Goal: Contribute content: Contribute content

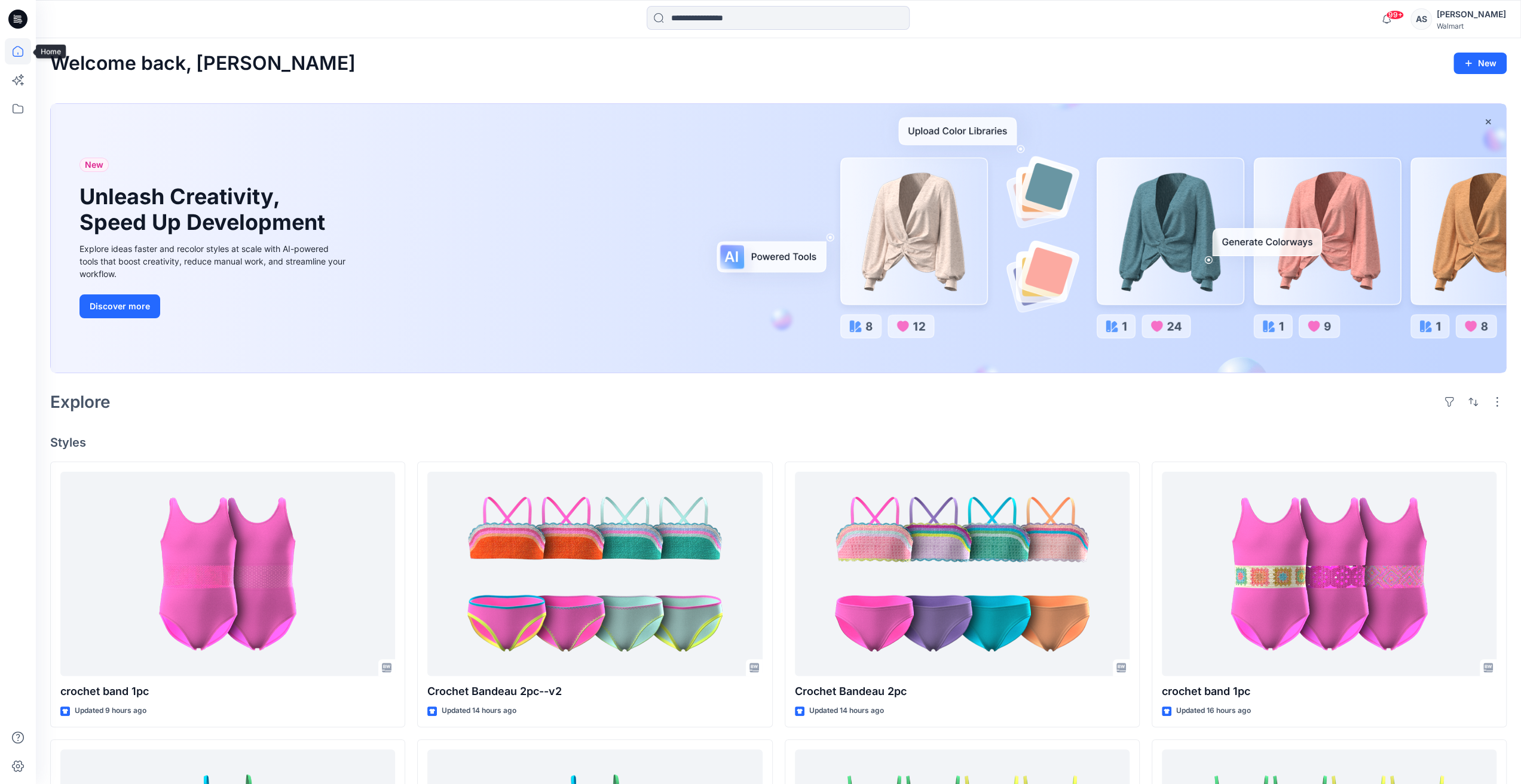
click at [13, 51] on icon at bounding box center [18, 52] width 11 height 11
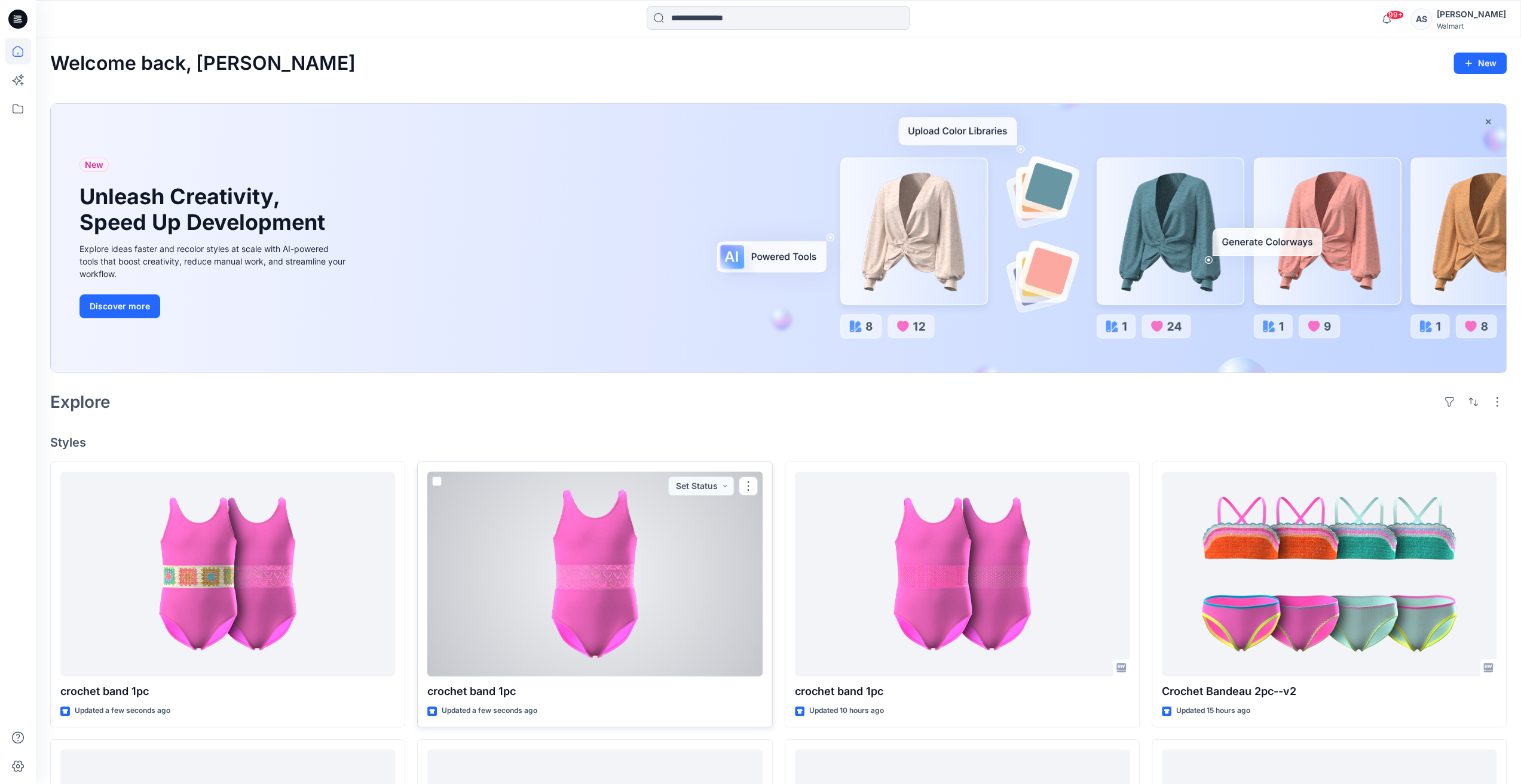
click at [518, 587] on div at bounding box center [594, 575] width 335 height 205
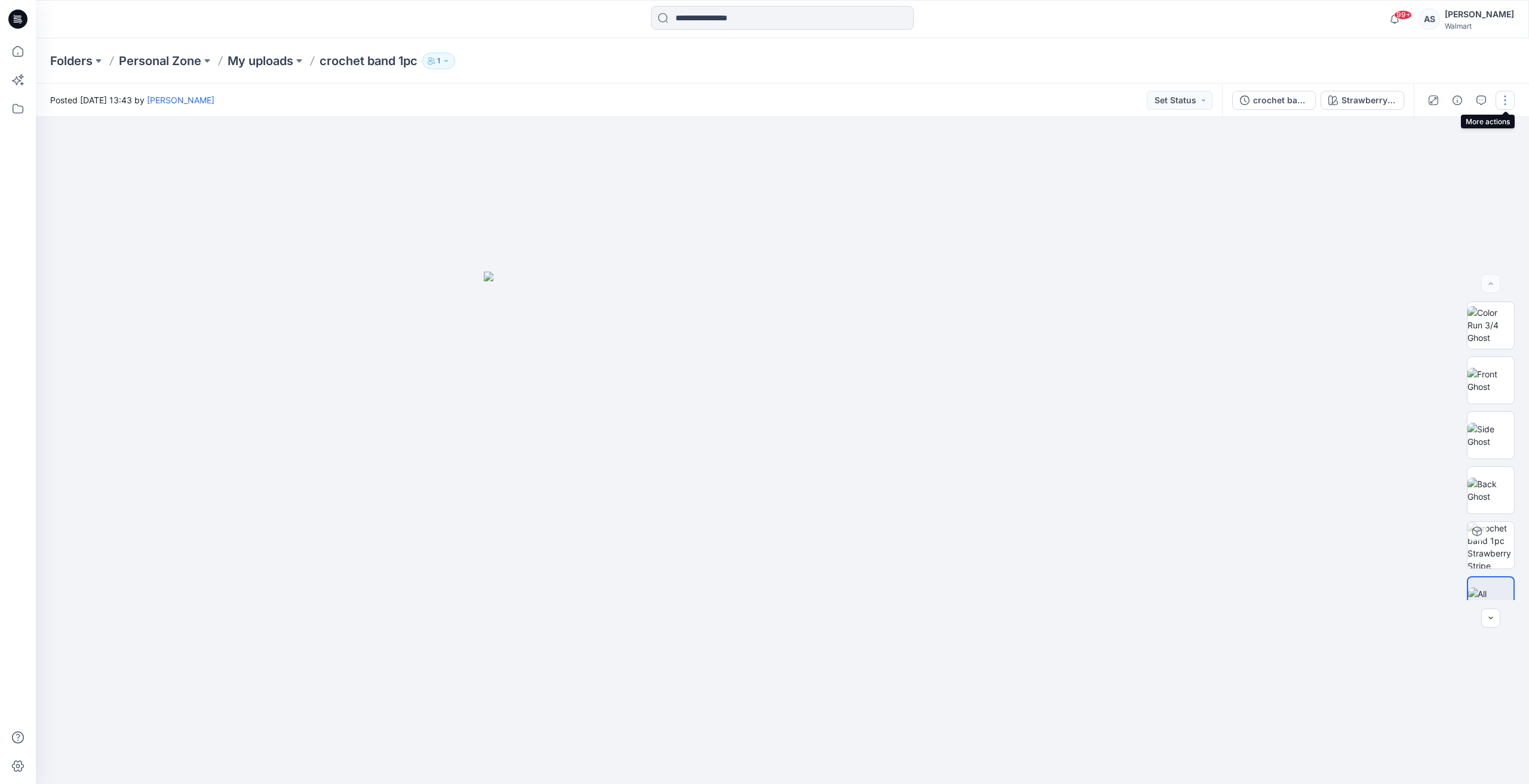
click at [1506, 100] on button "button" at bounding box center [1505, 100] width 19 height 19
click at [1314, 181] on div at bounding box center [782, 451] width 1493 height 668
click at [1503, 95] on button "button" at bounding box center [1505, 100] width 19 height 19
click at [1454, 153] on button "Edit" at bounding box center [1455, 162] width 110 height 22
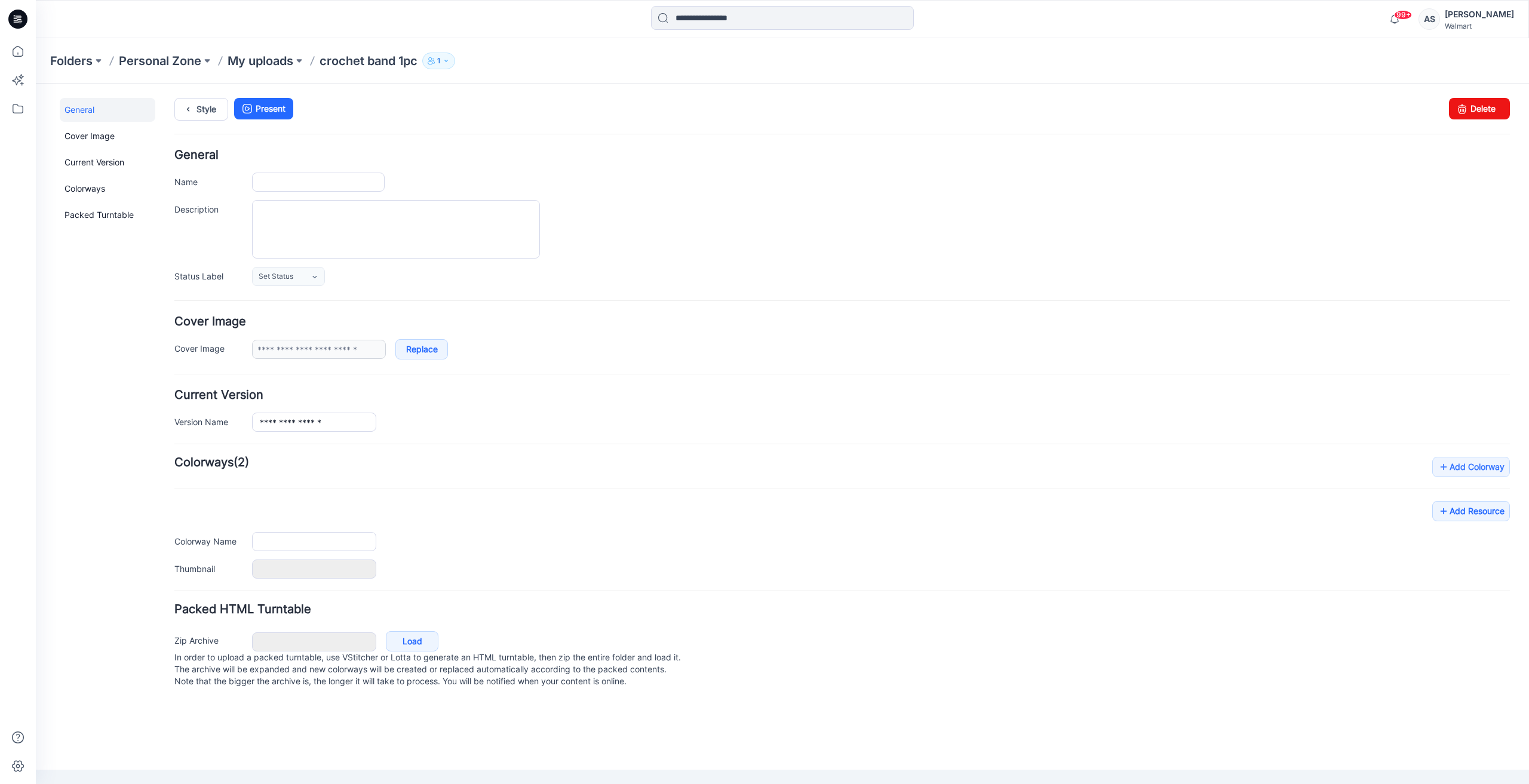
type input "**********"
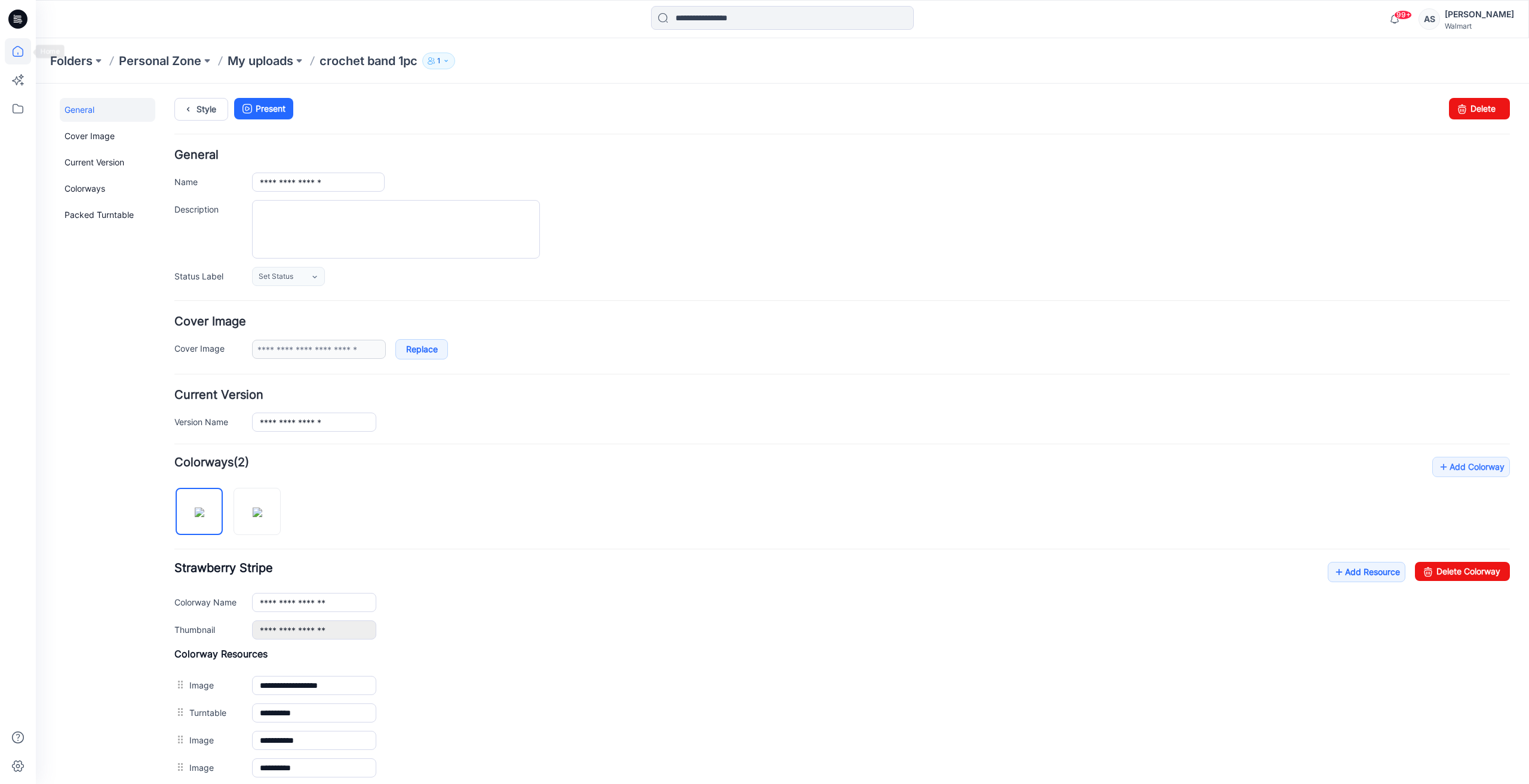
click at [23, 43] on icon at bounding box center [18, 52] width 27 height 27
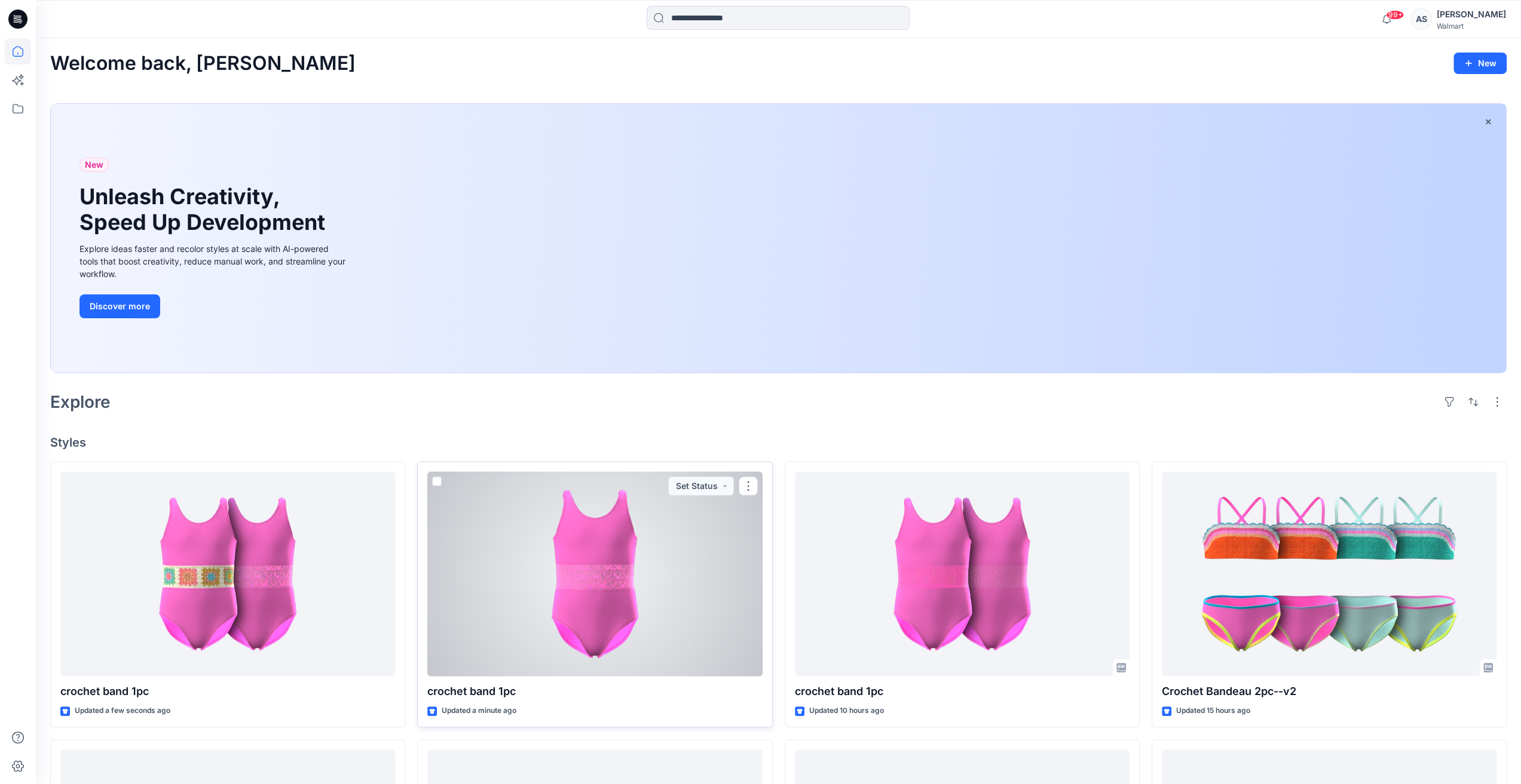
click at [609, 531] on div at bounding box center [594, 575] width 335 height 205
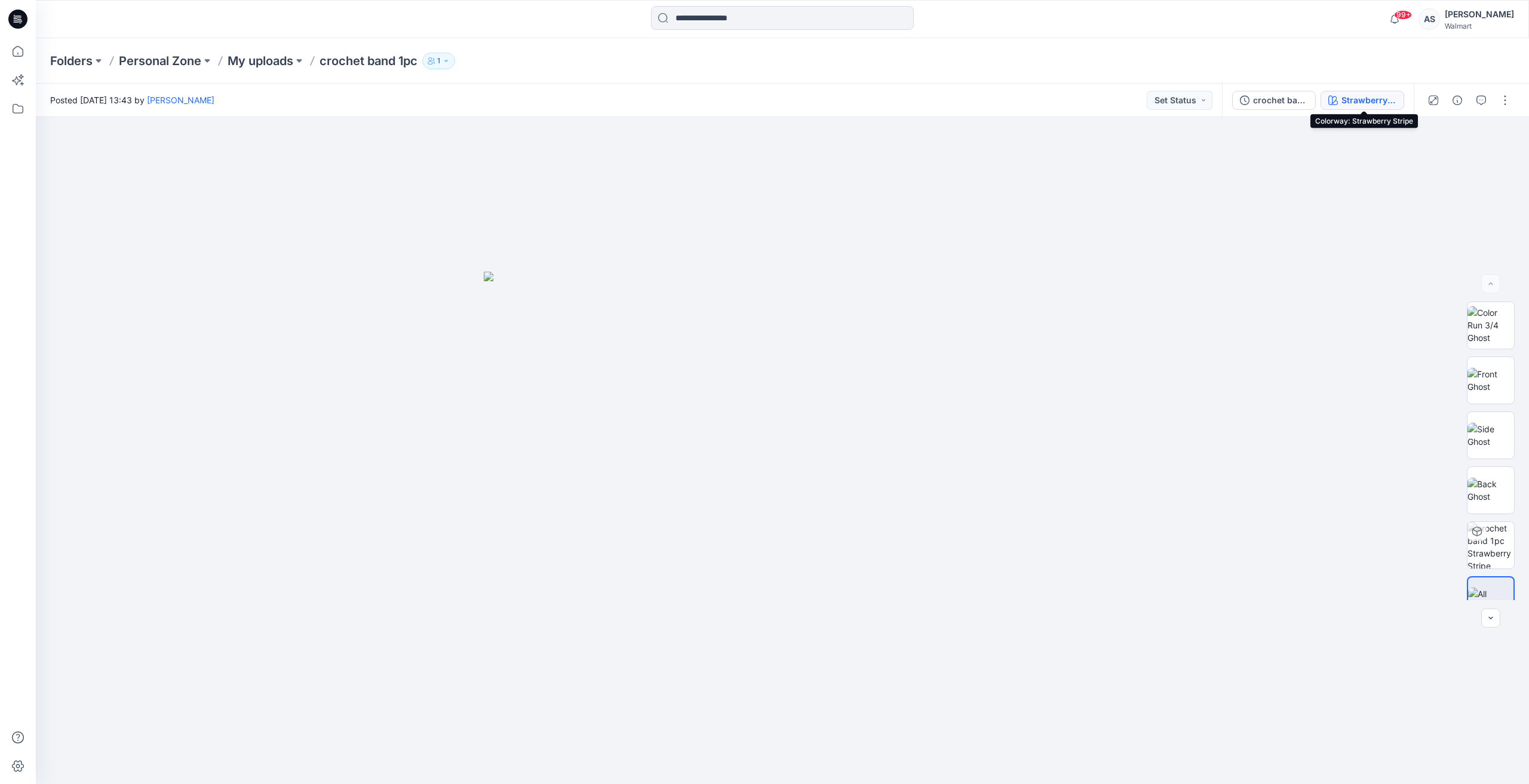
click at [1351, 101] on div "Strawberry Stripe" at bounding box center [1369, 100] width 55 height 13
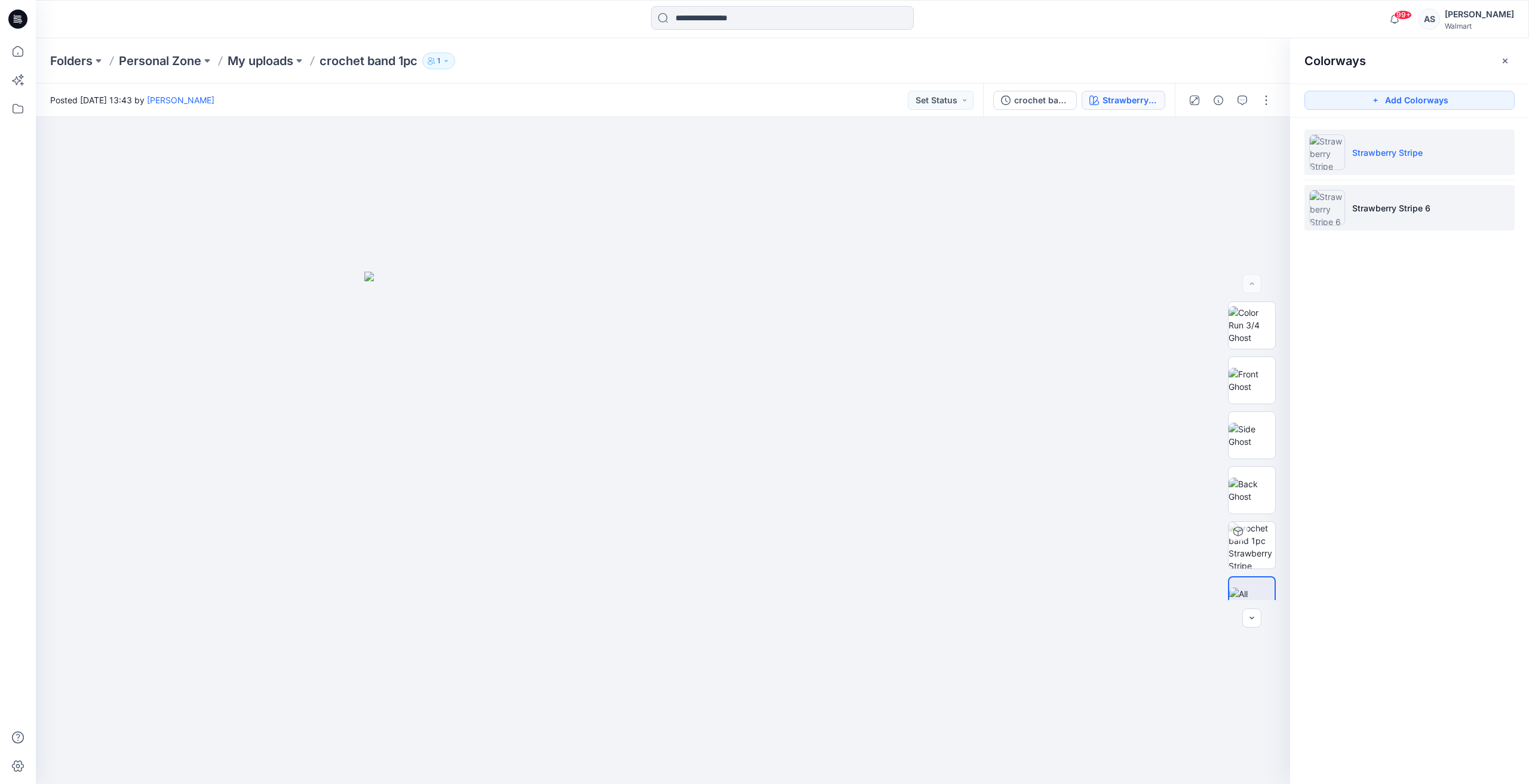
click at [1448, 208] on li "Strawberry Stripe 6" at bounding box center [1409, 208] width 210 height 45
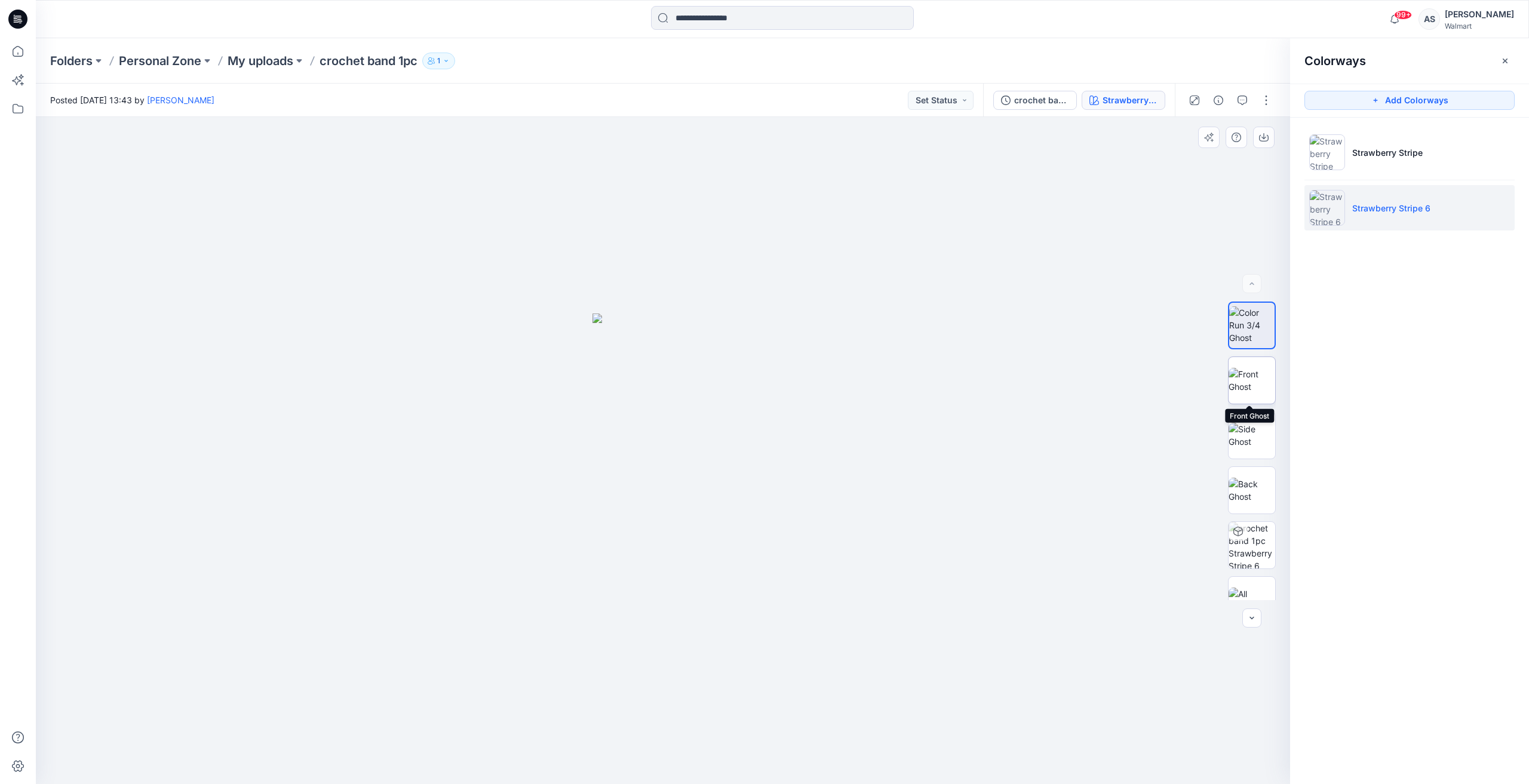
click at [1244, 381] on img at bounding box center [1252, 381] width 47 height 25
click at [14, 54] on icon at bounding box center [18, 52] width 27 height 27
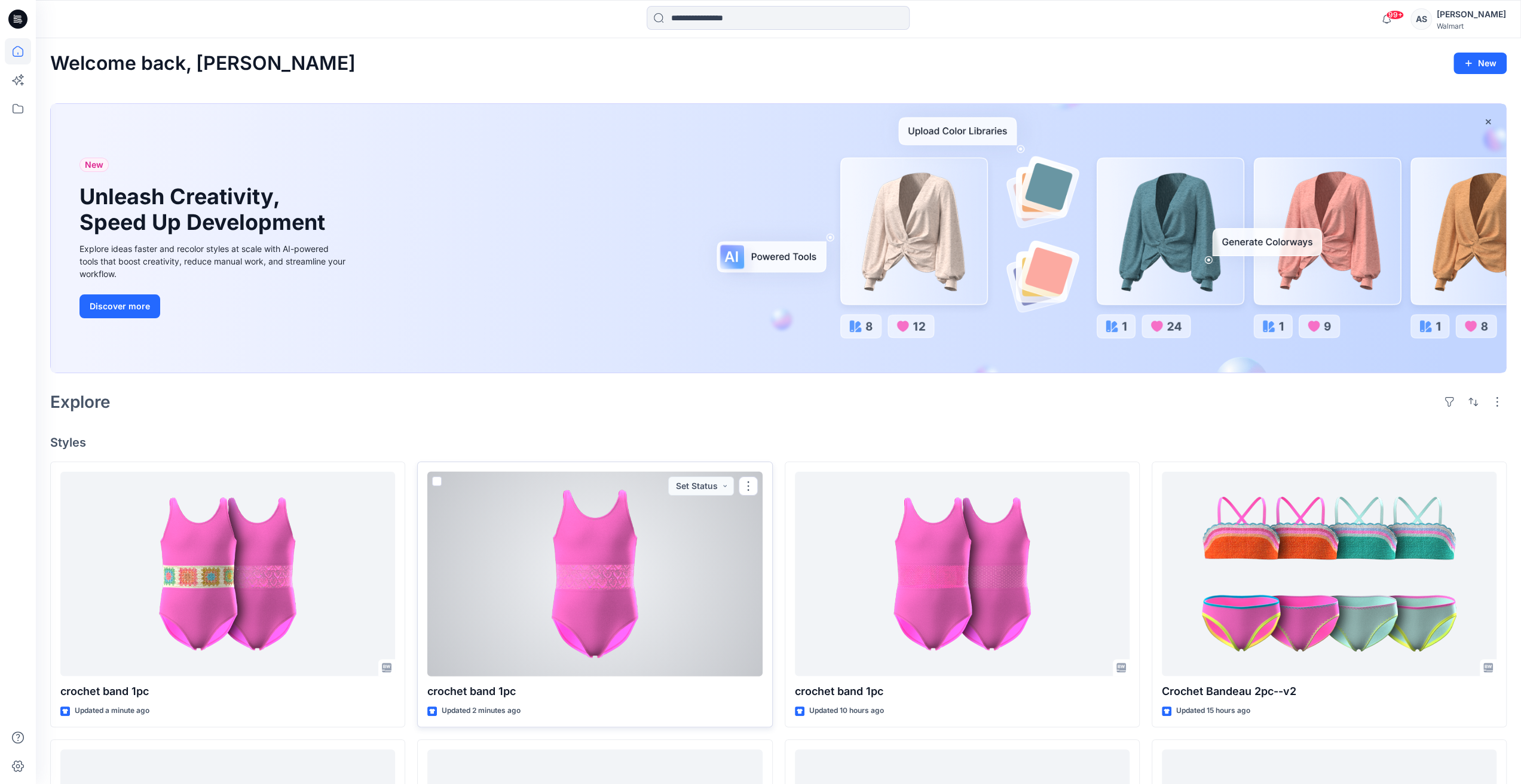
click at [577, 604] on div at bounding box center [594, 575] width 335 height 205
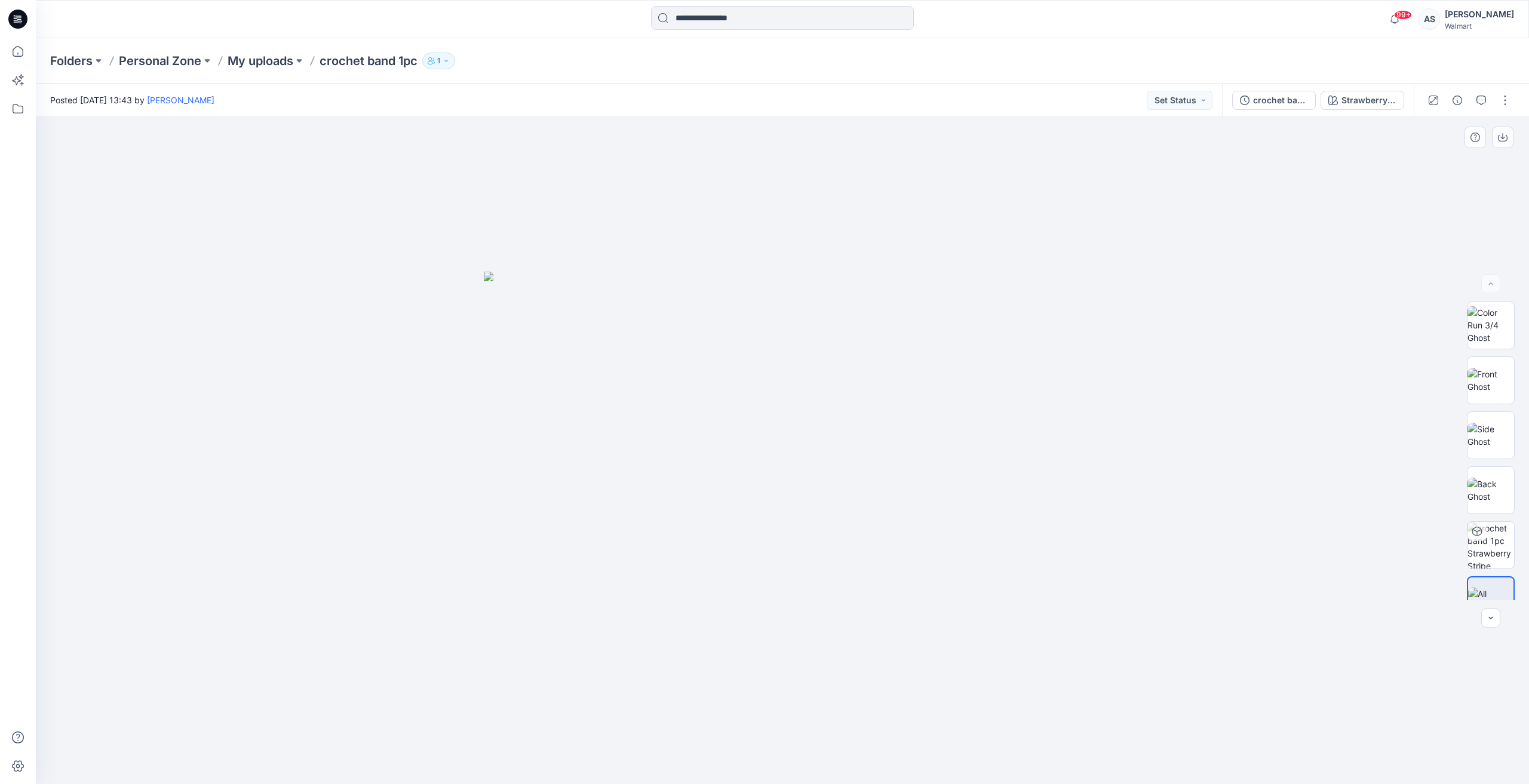
click at [914, 449] on img at bounding box center [782, 528] width 597 height 513
click at [9, 52] on icon at bounding box center [18, 52] width 27 height 27
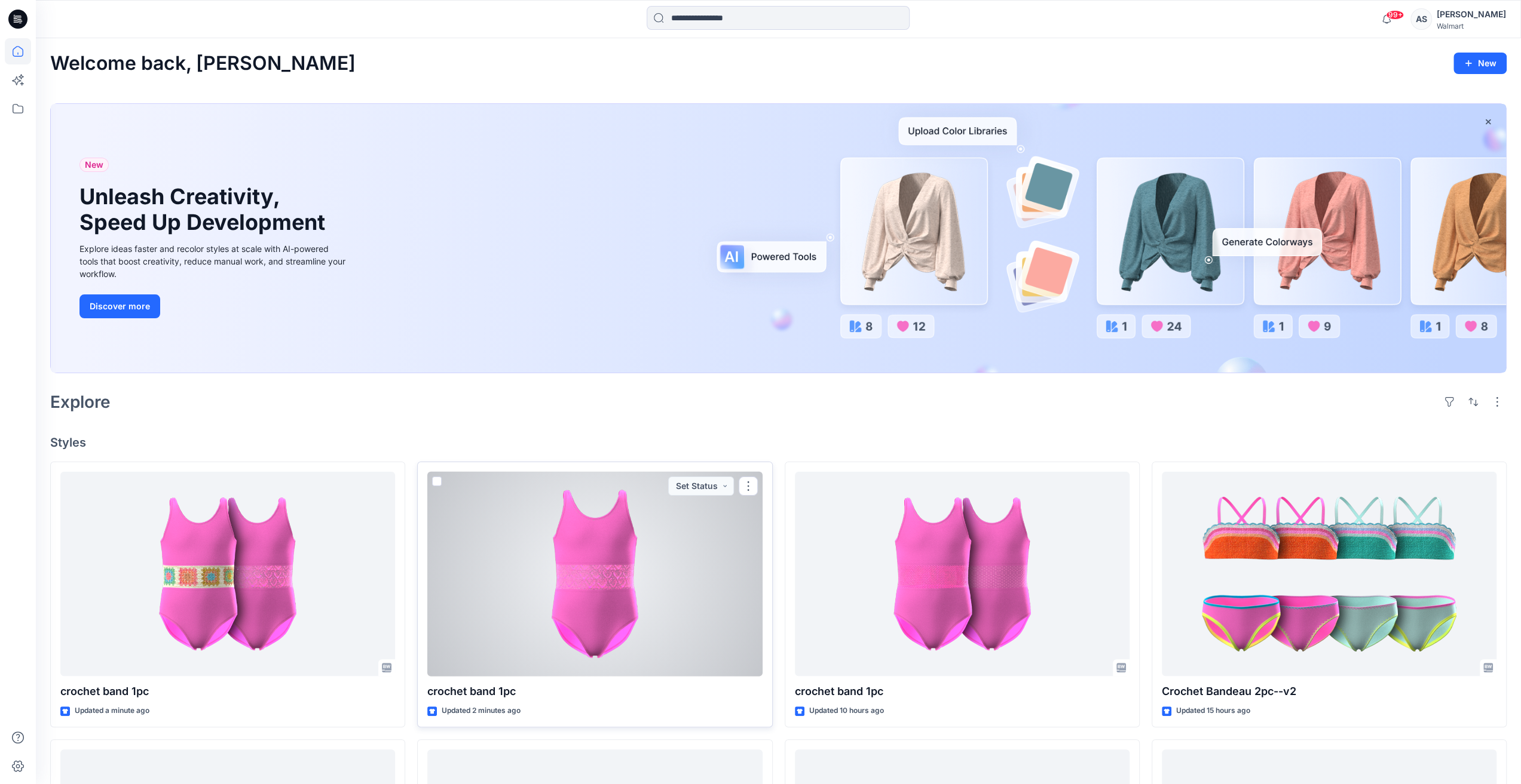
click at [512, 607] on div at bounding box center [594, 575] width 335 height 205
click at [512, 607] on div "Welcome back, Ashley New New Unleash Creativity, Speed Up Development Explore i…" at bounding box center [778, 689] width 1485 height 1302
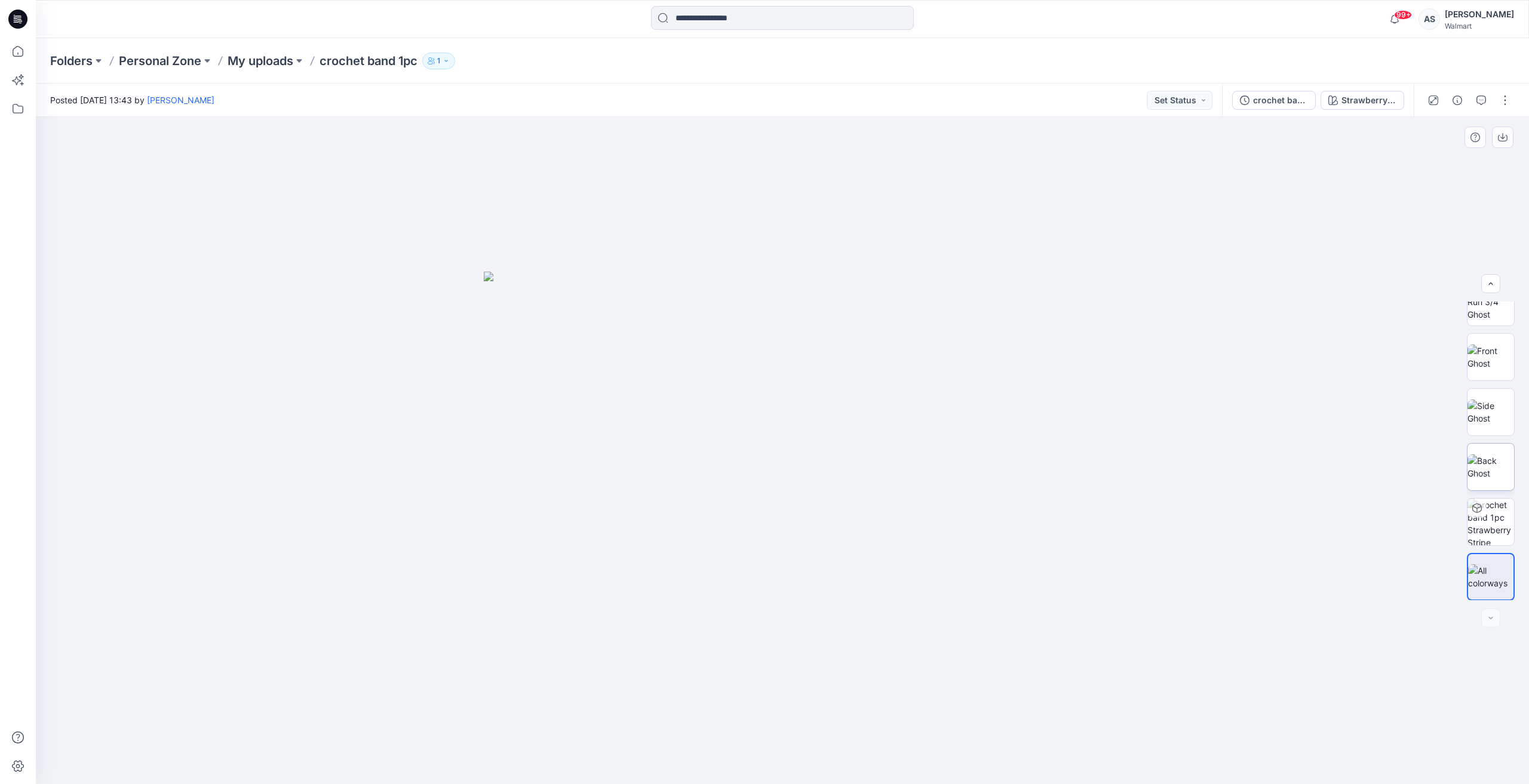
scroll to position [24, 0]
click at [1502, 98] on button "button" at bounding box center [1505, 100] width 19 height 19
click at [1445, 155] on button "Edit" at bounding box center [1455, 162] width 110 height 22
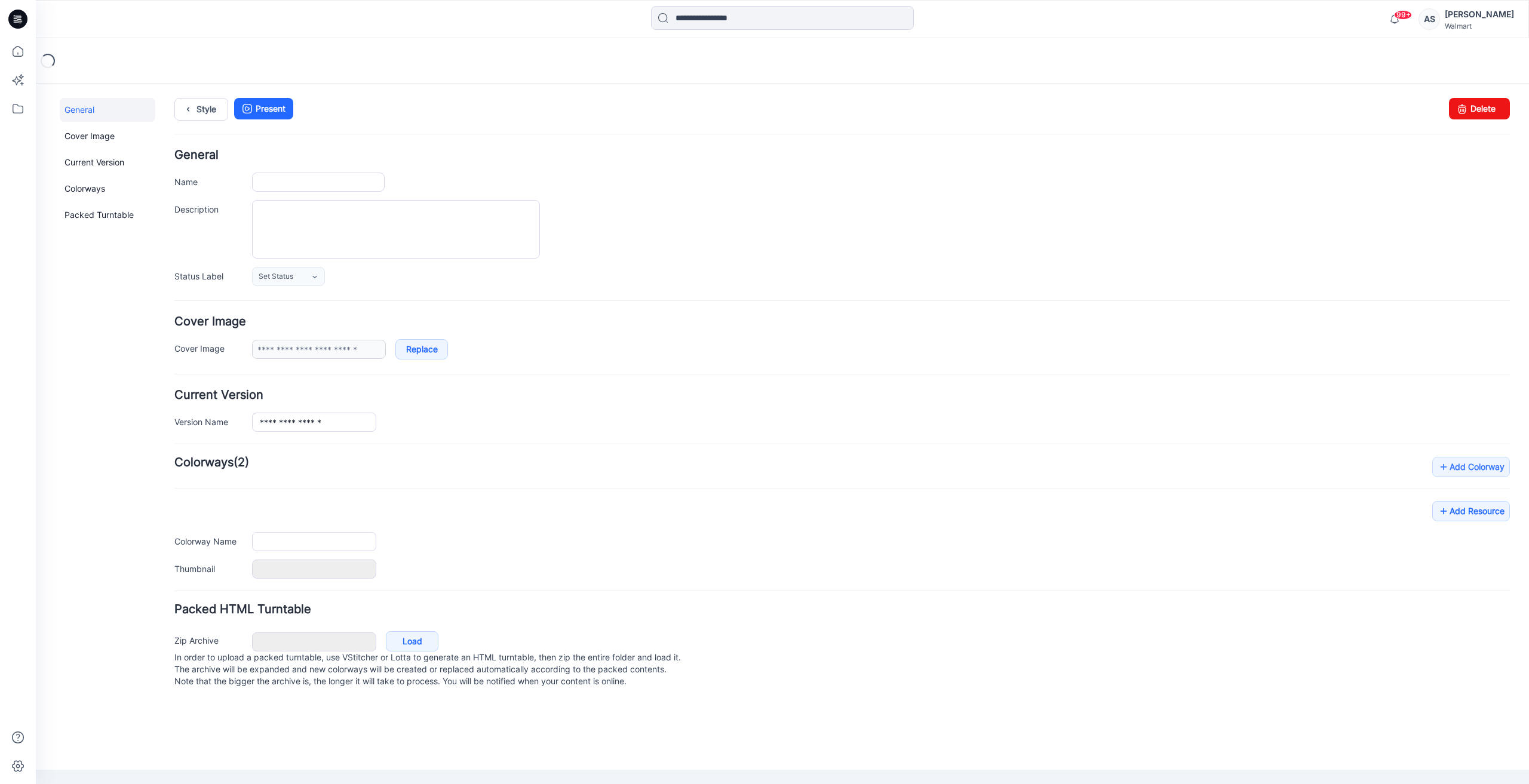
type input "**********"
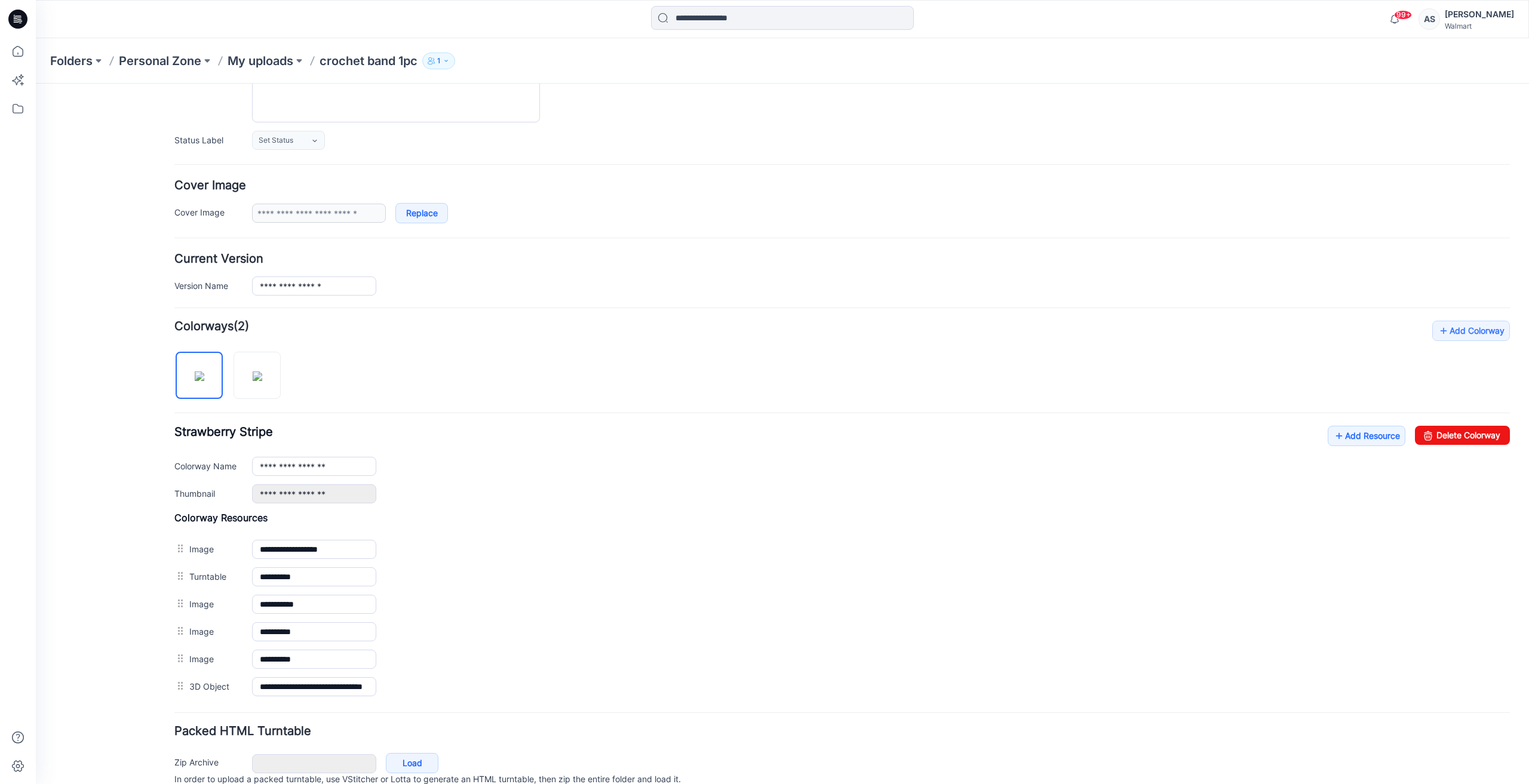
scroll to position [184, 0]
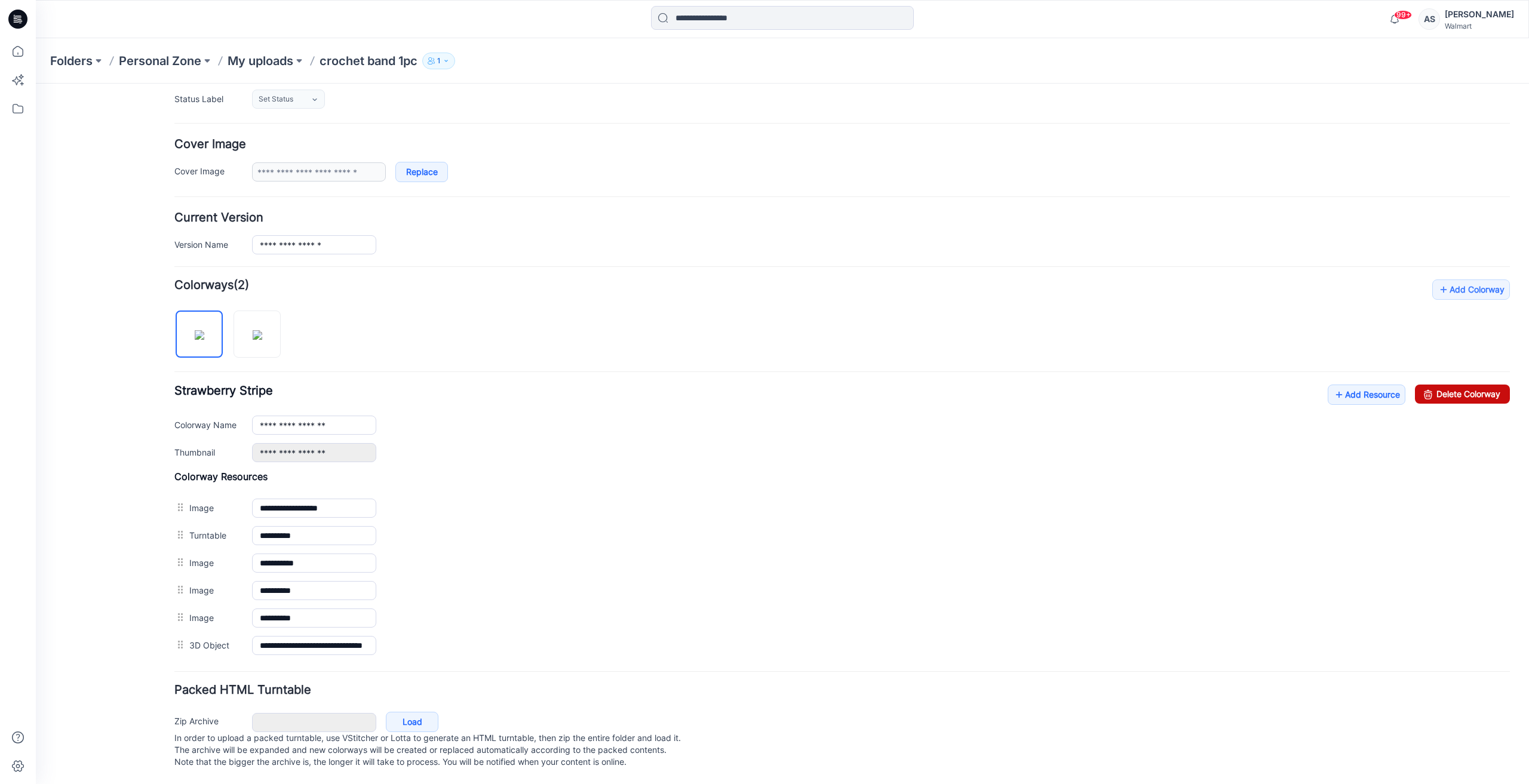
drag, startPoint x: 1448, startPoint y: 383, endPoint x: 848, endPoint y: 139, distance: 647.7
click at [1448, 385] on link "Delete Colorway" at bounding box center [1462, 394] width 95 height 19
type input "**********"
click at [23, 53] on icon at bounding box center [18, 52] width 11 height 11
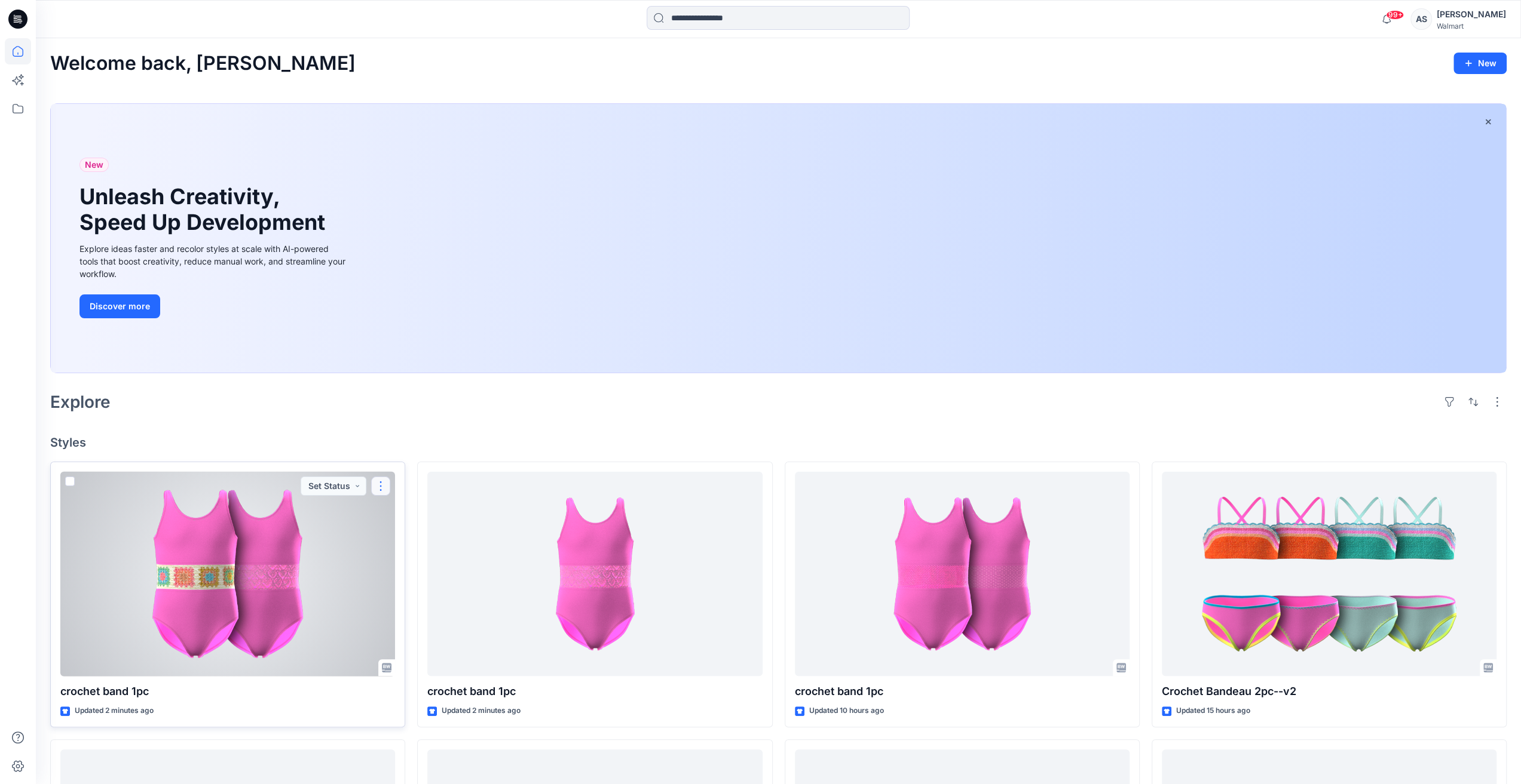
click at [378, 487] on button "button" at bounding box center [381, 486] width 19 height 19
click at [399, 510] on p "Edit" at bounding box center [402, 514] width 15 height 13
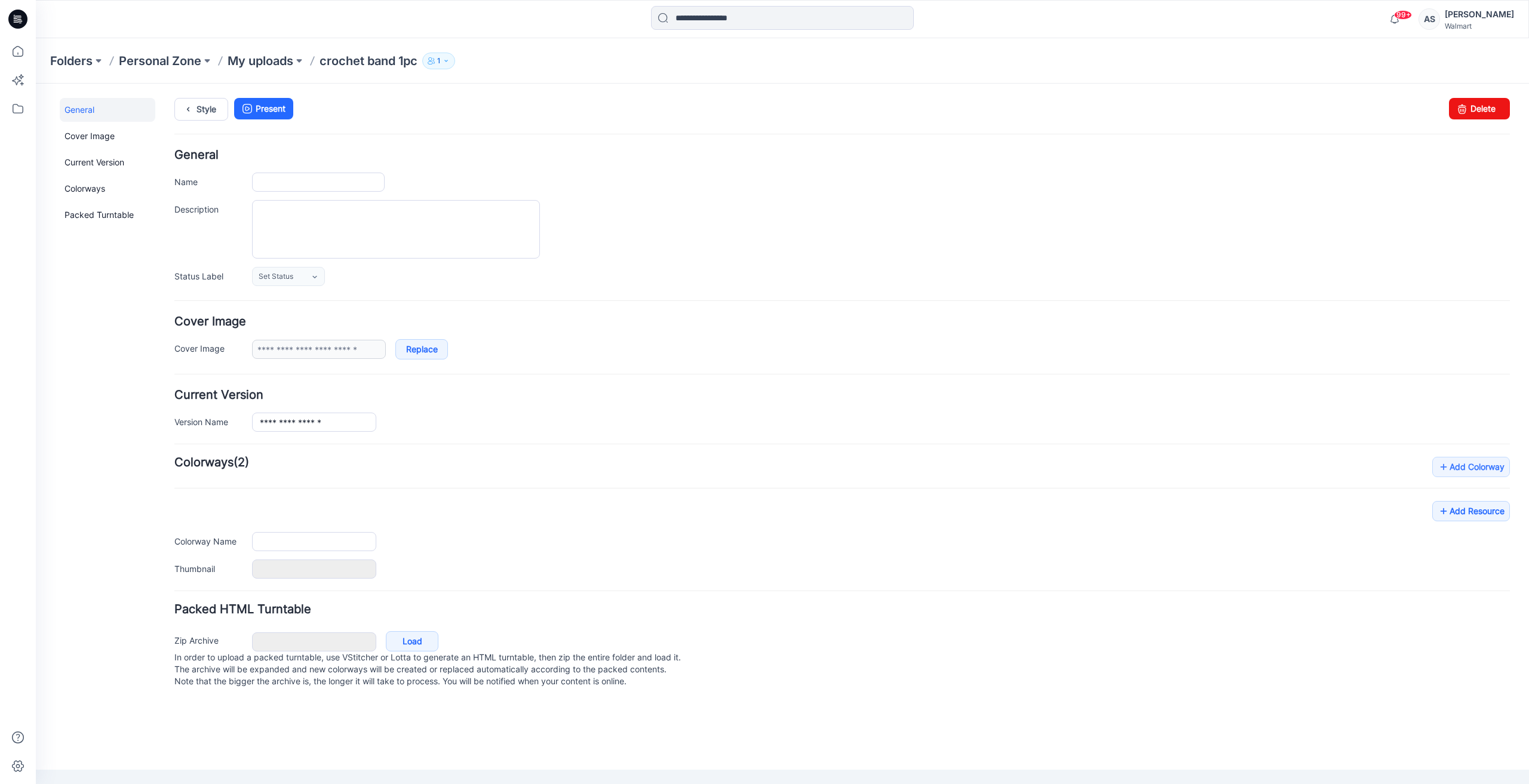
type input "**********"
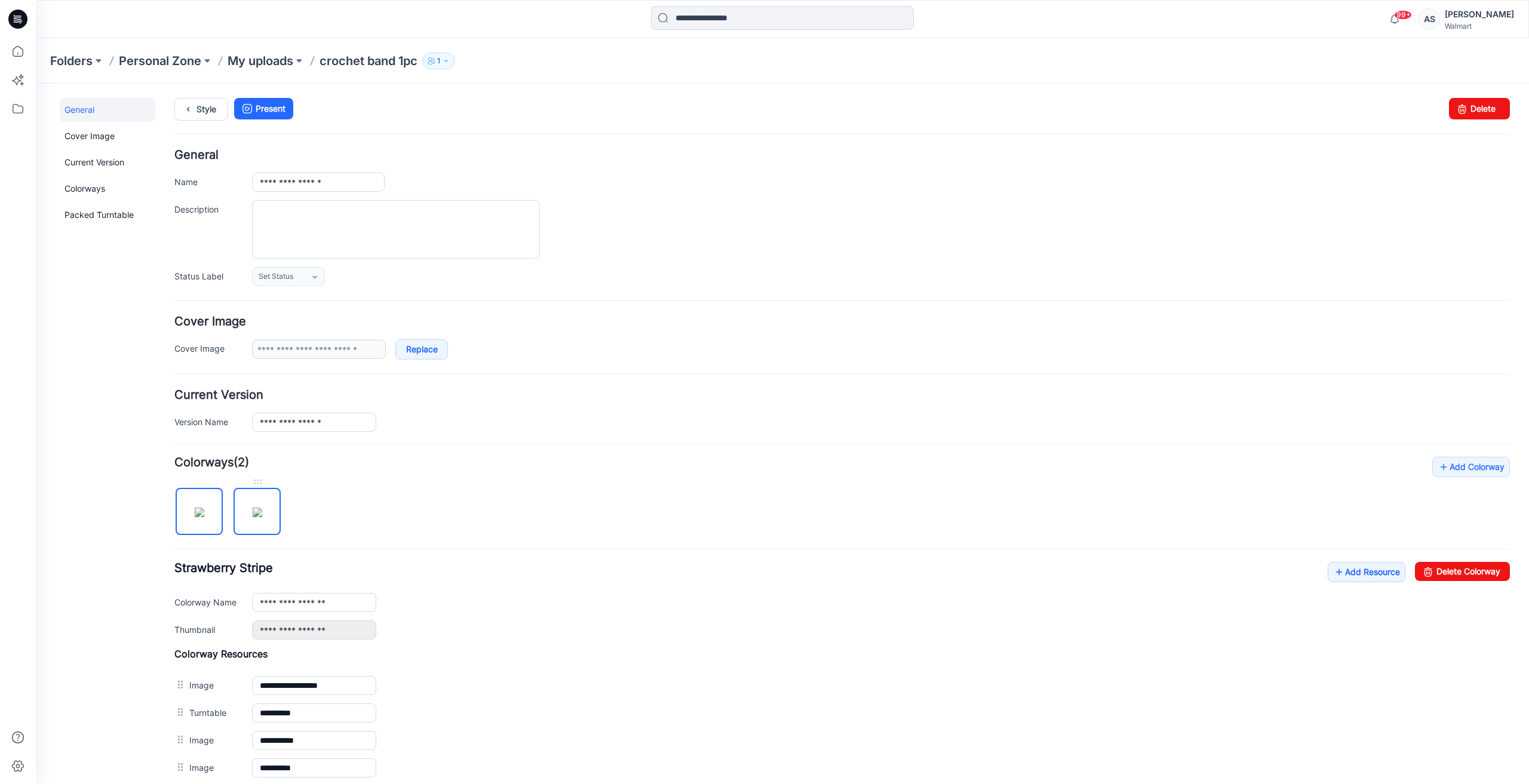
click at [262, 513] on img at bounding box center [257, 512] width 9 height 9
type input "**********"
click at [20, 58] on icon at bounding box center [18, 52] width 27 height 27
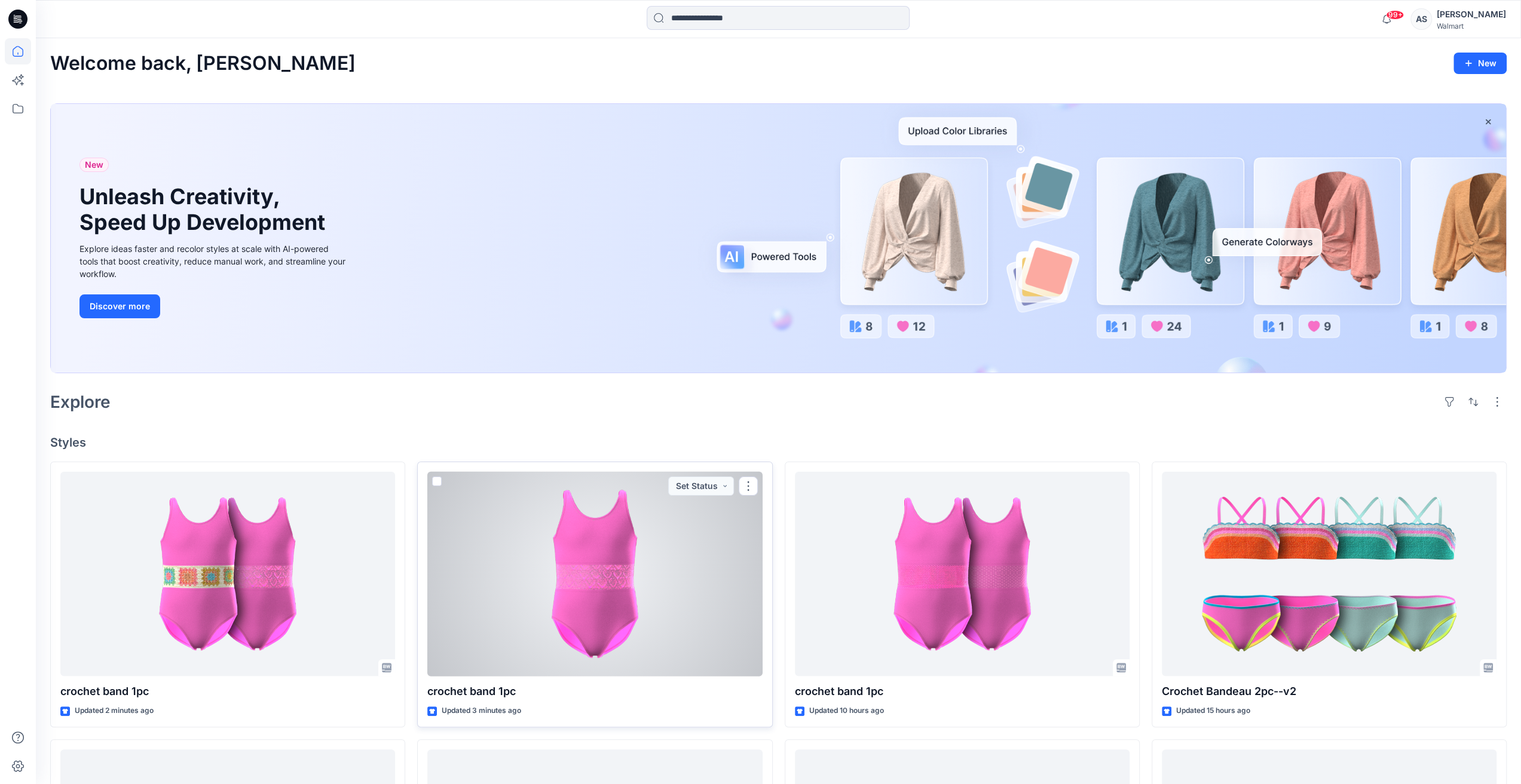
click at [566, 614] on div at bounding box center [594, 575] width 335 height 205
drag, startPoint x: 566, startPoint y: 614, endPoint x: 612, endPoint y: 614, distance: 46.0
click at [566, 614] on div "Welcome back, Ashley New New Unleash Creativity, Speed Up Development Explore i…" at bounding box center [778, 689] width 1485 height 1302
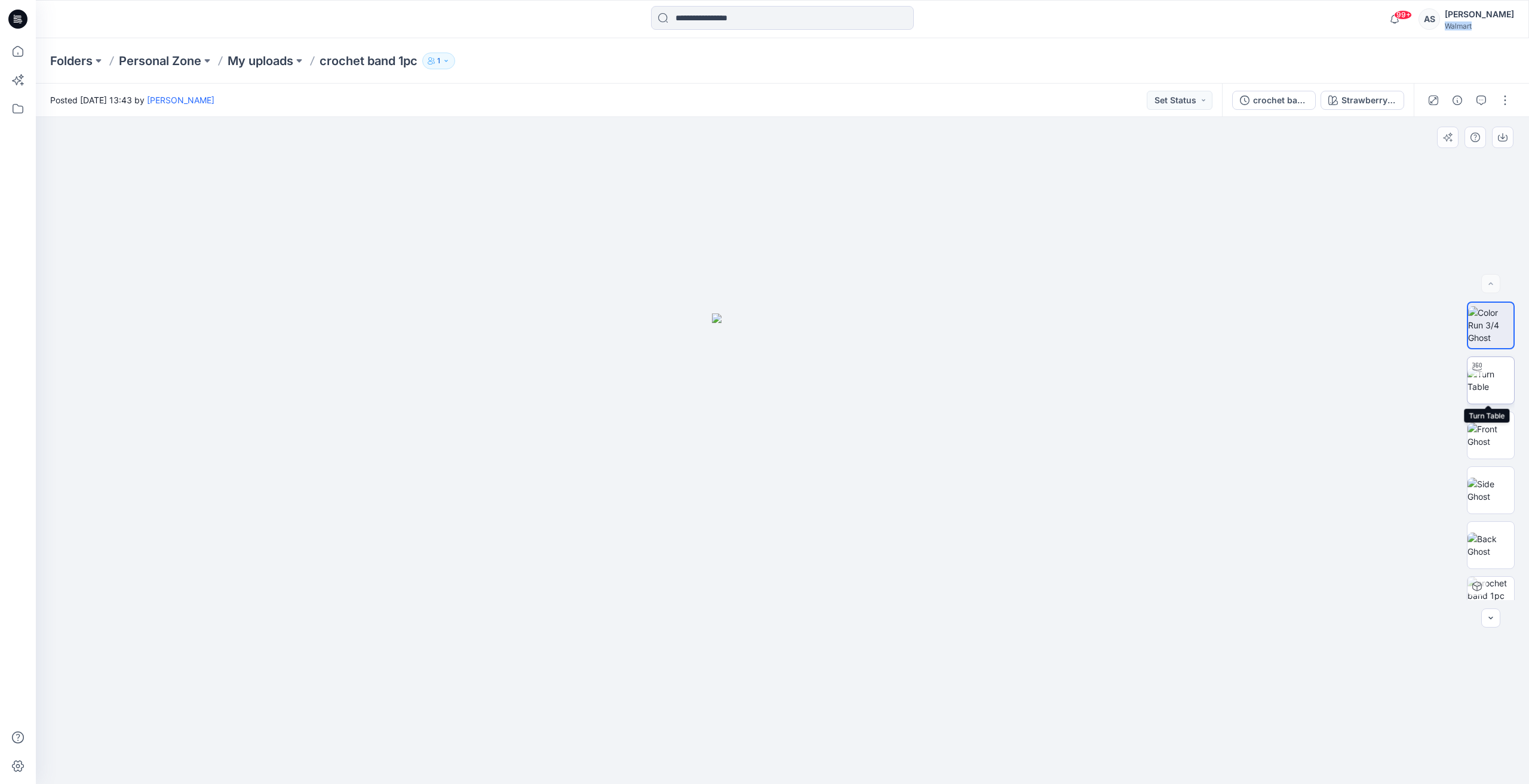
click at [1499, 379] on img at bounding box center [1491, 381] width 47 height 25
click at [14, 53] on icon at bounding box center [18, 52] width 27 height 27
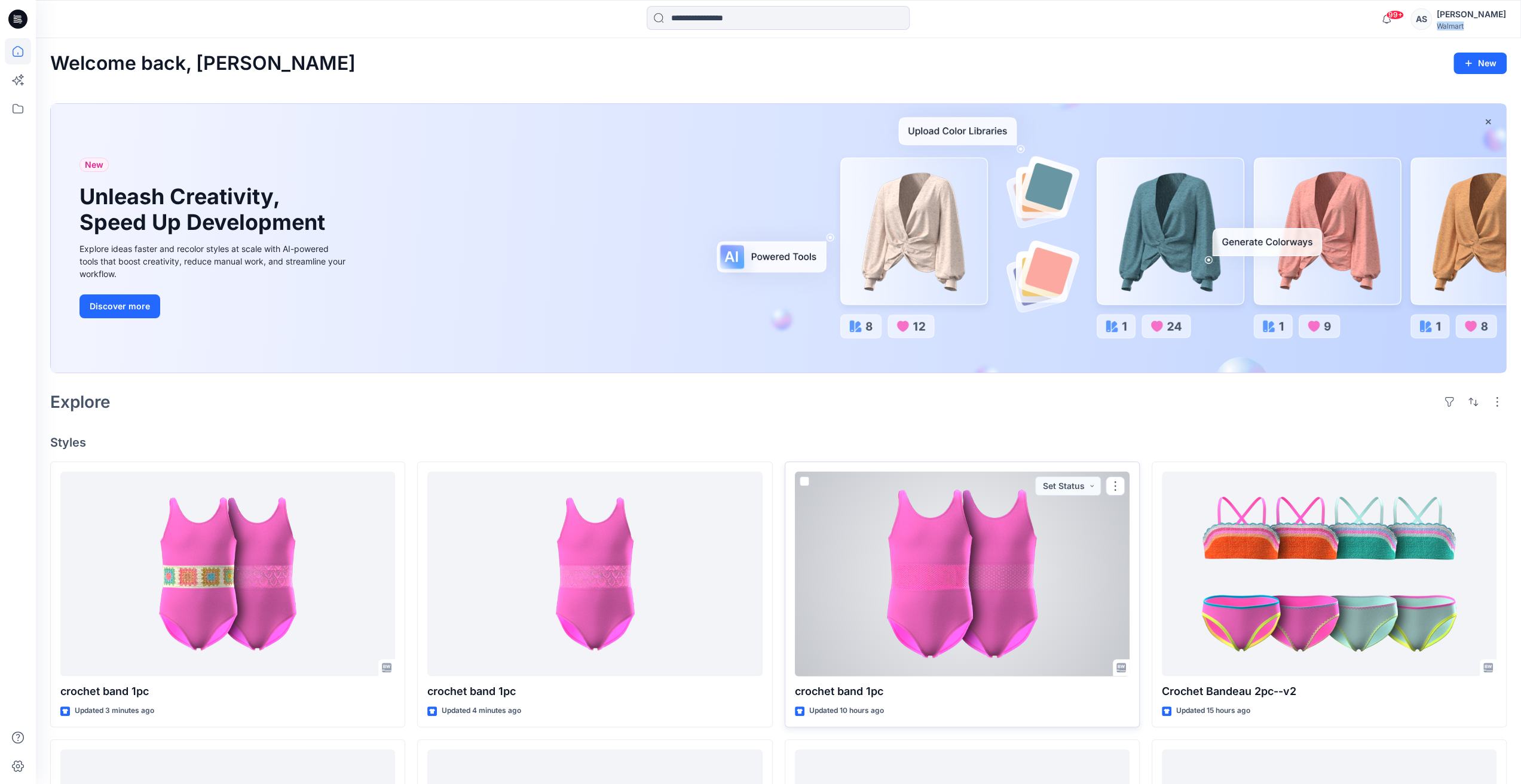
click at [952, 584] on div at bounding box center [962, 575] width 335 height 205
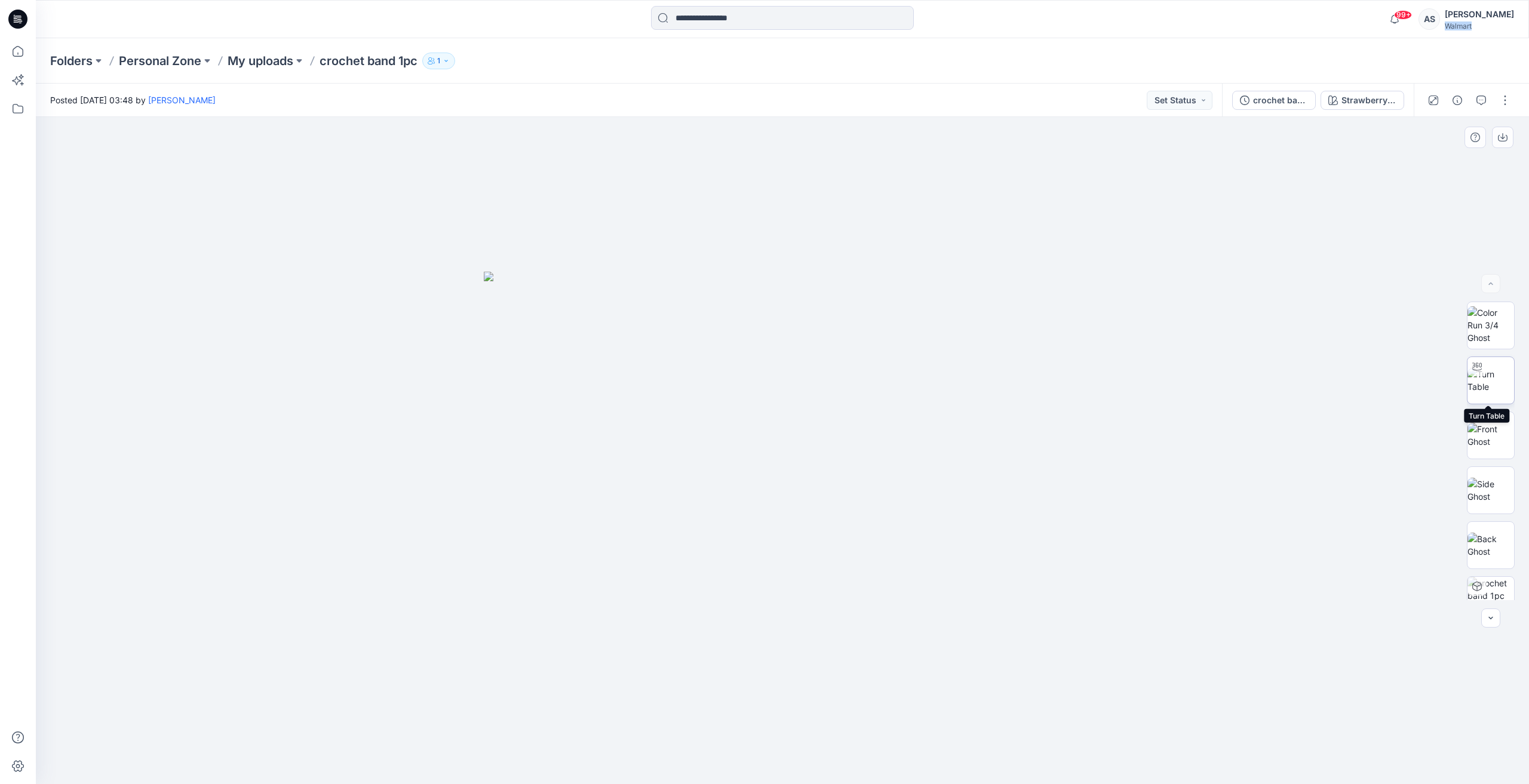
click at [1490, 390] on img at bounding box center [1491, 381] width 47 height 25
click at [1339, 92] on button "Strawberry Stripe 3" at bounding box center [1362, 100] width 84 height 19
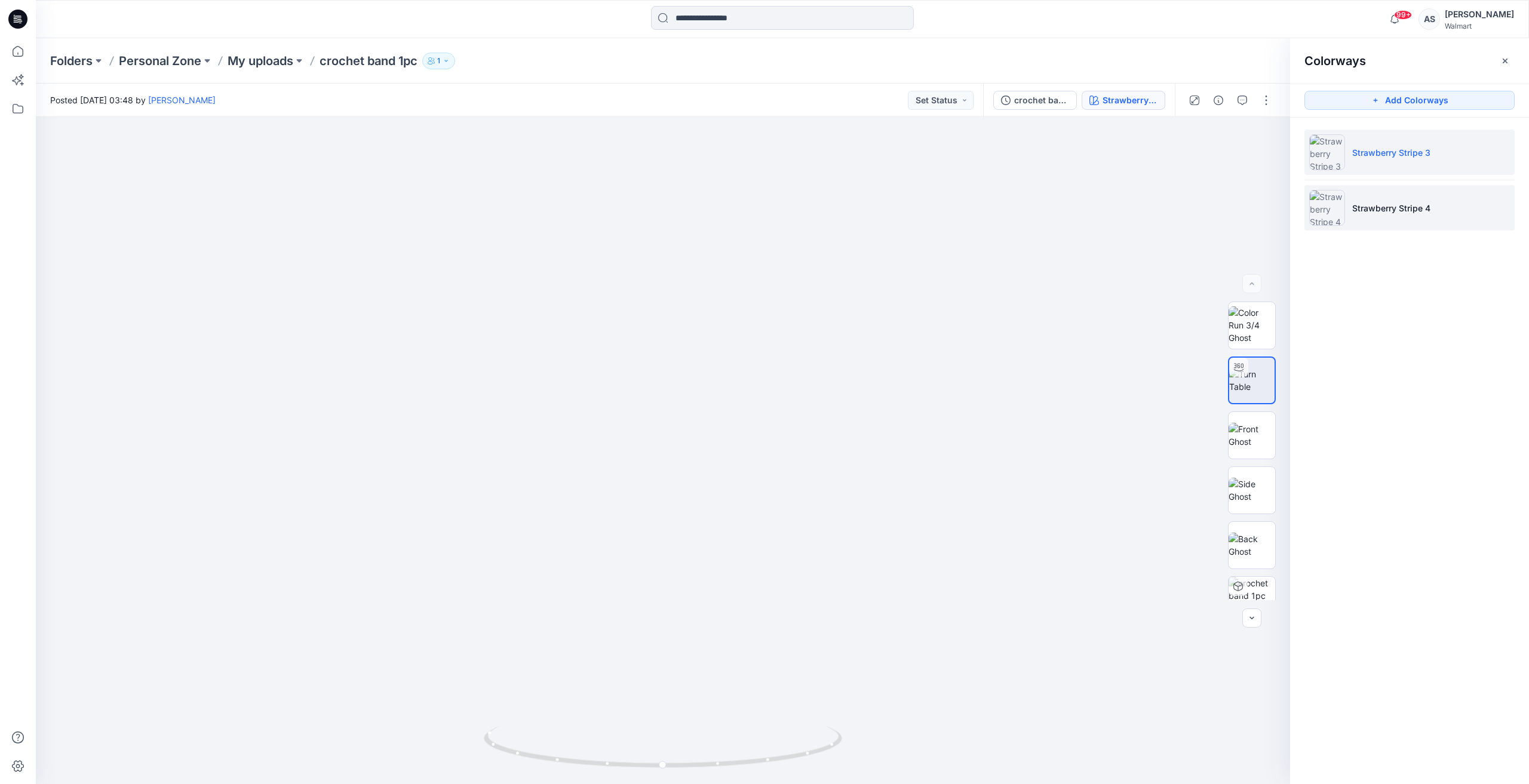
click at [1391, 212] on p "Strawberry Stripe 4" at bounding box center [1391, 208] width 78 height 13
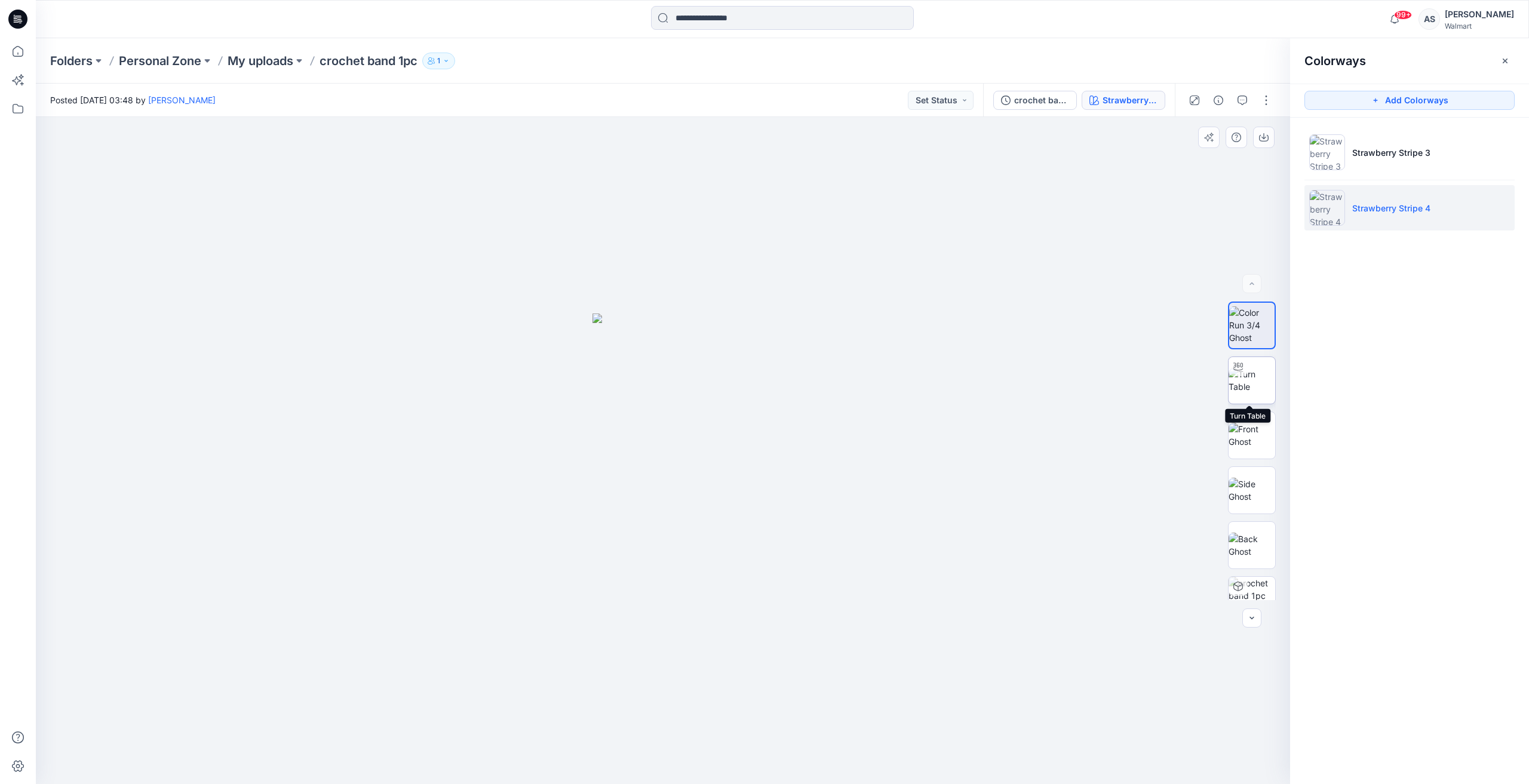
click at [1252, 386] on img at bounding box center [1252, 381] width 47 height 25
click at [7, 55] on icon at bounding box center [18, 52] width 27 height 27
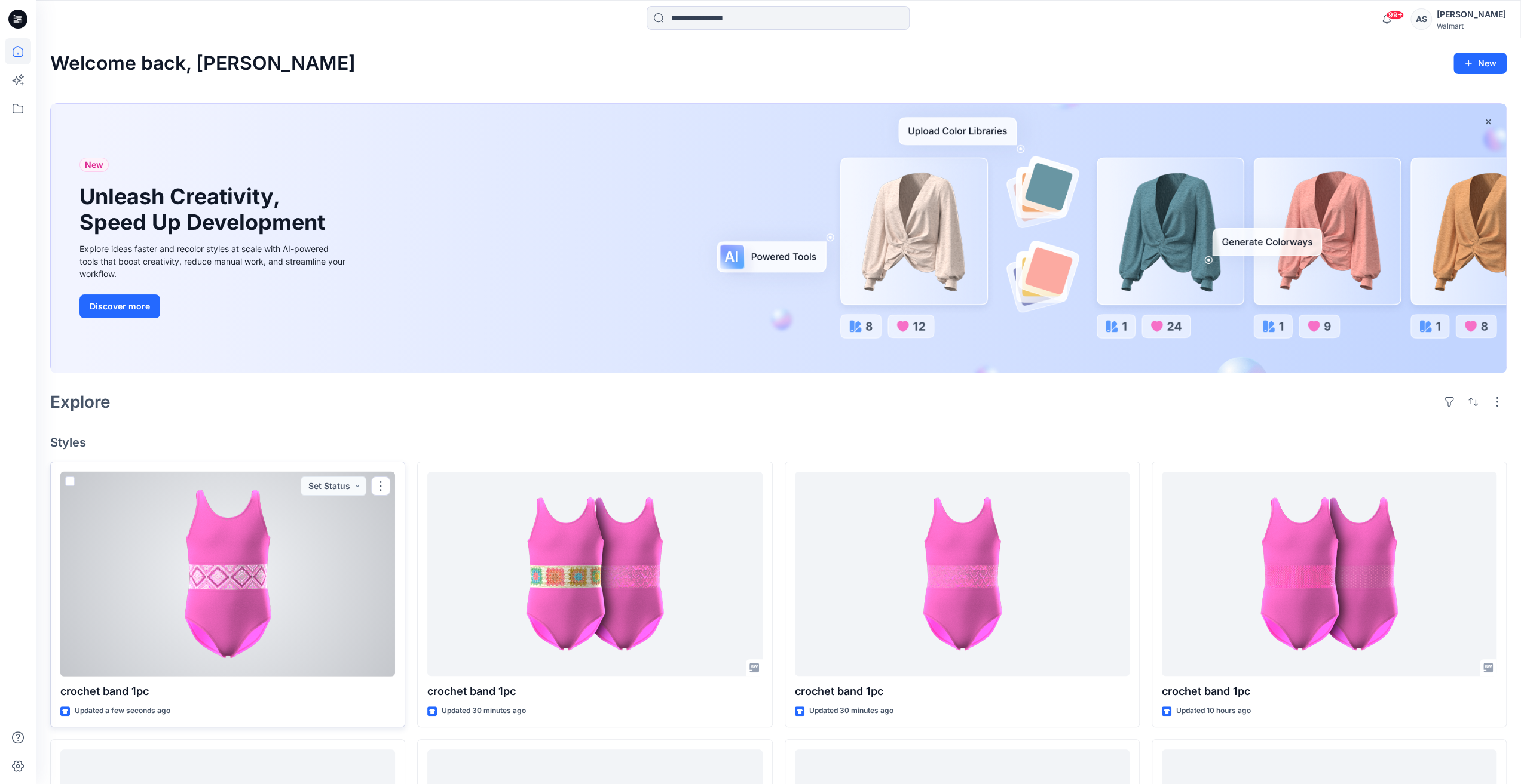
click at [277, 567] on div at bounding box center [228, 575] width 335 height 205
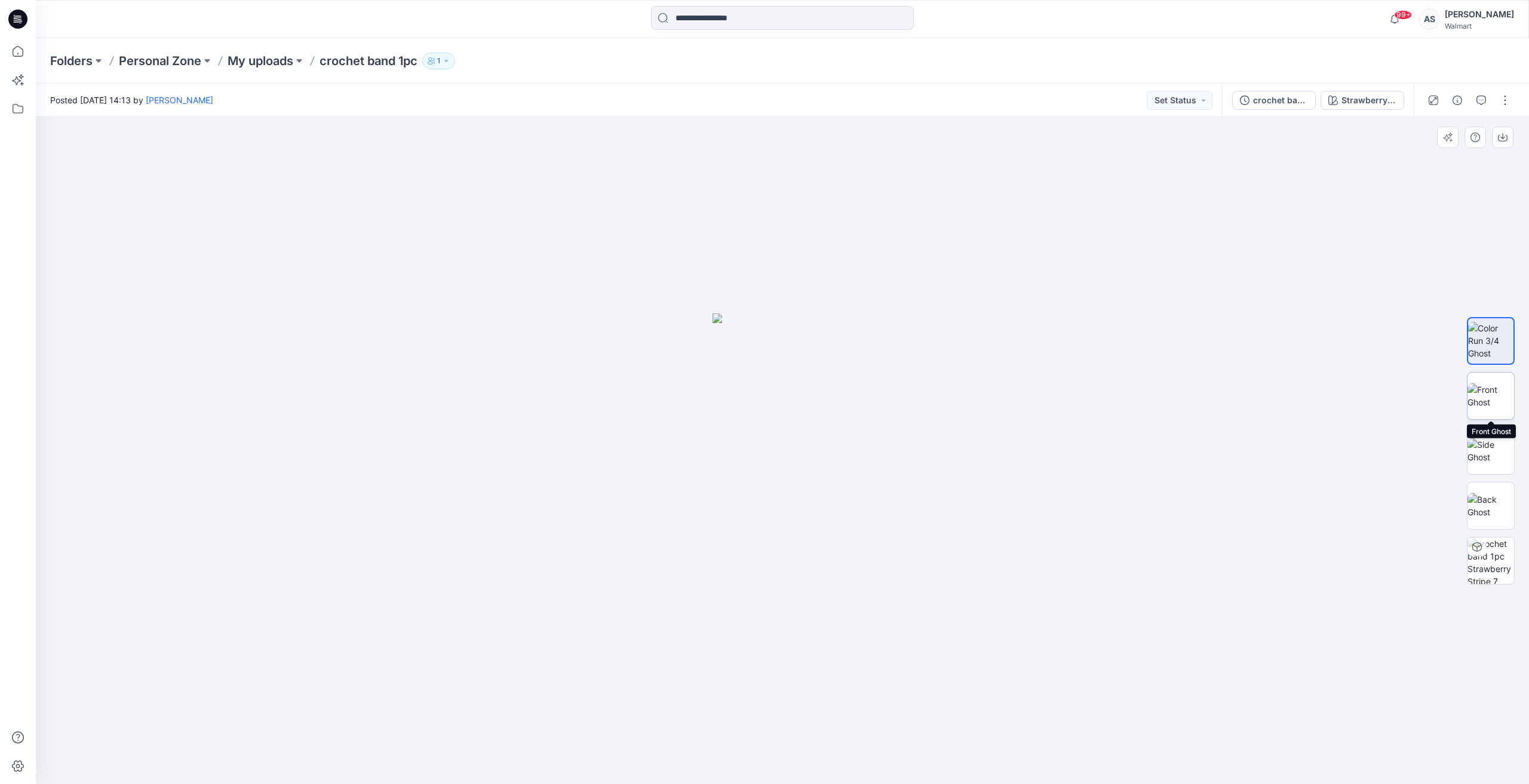
click at [1485, 401] on img at bounding box center [1491, 396] width 47 height 25
click at [1484, 444] on img at bounding box center [1491, 451] width 47 height 25
click at [1485, 396] on img at bounding box center [1491, 396] width 47 height 25
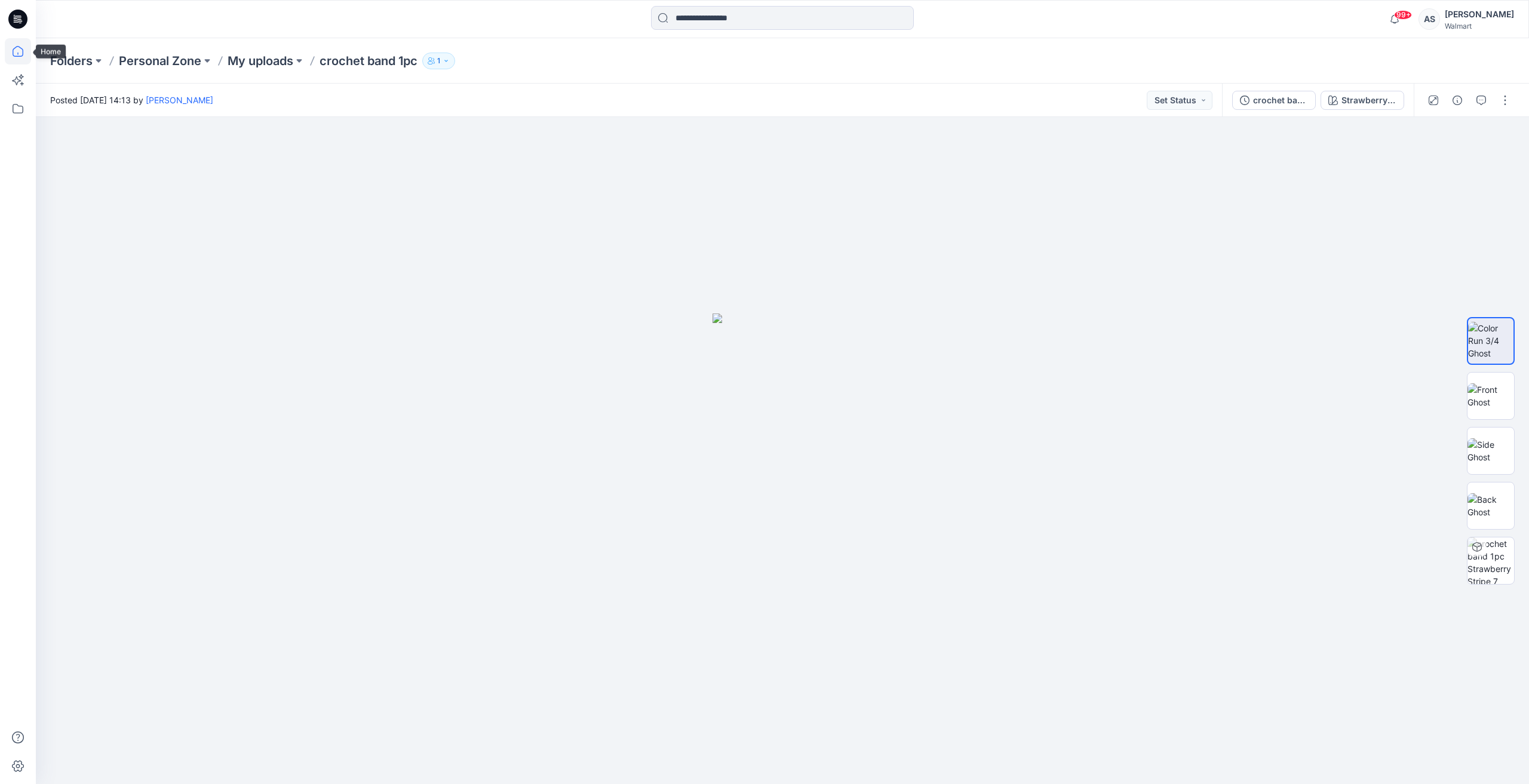
click at [17, 49] on icon at bounding box center [18, 52] width 27 height 27
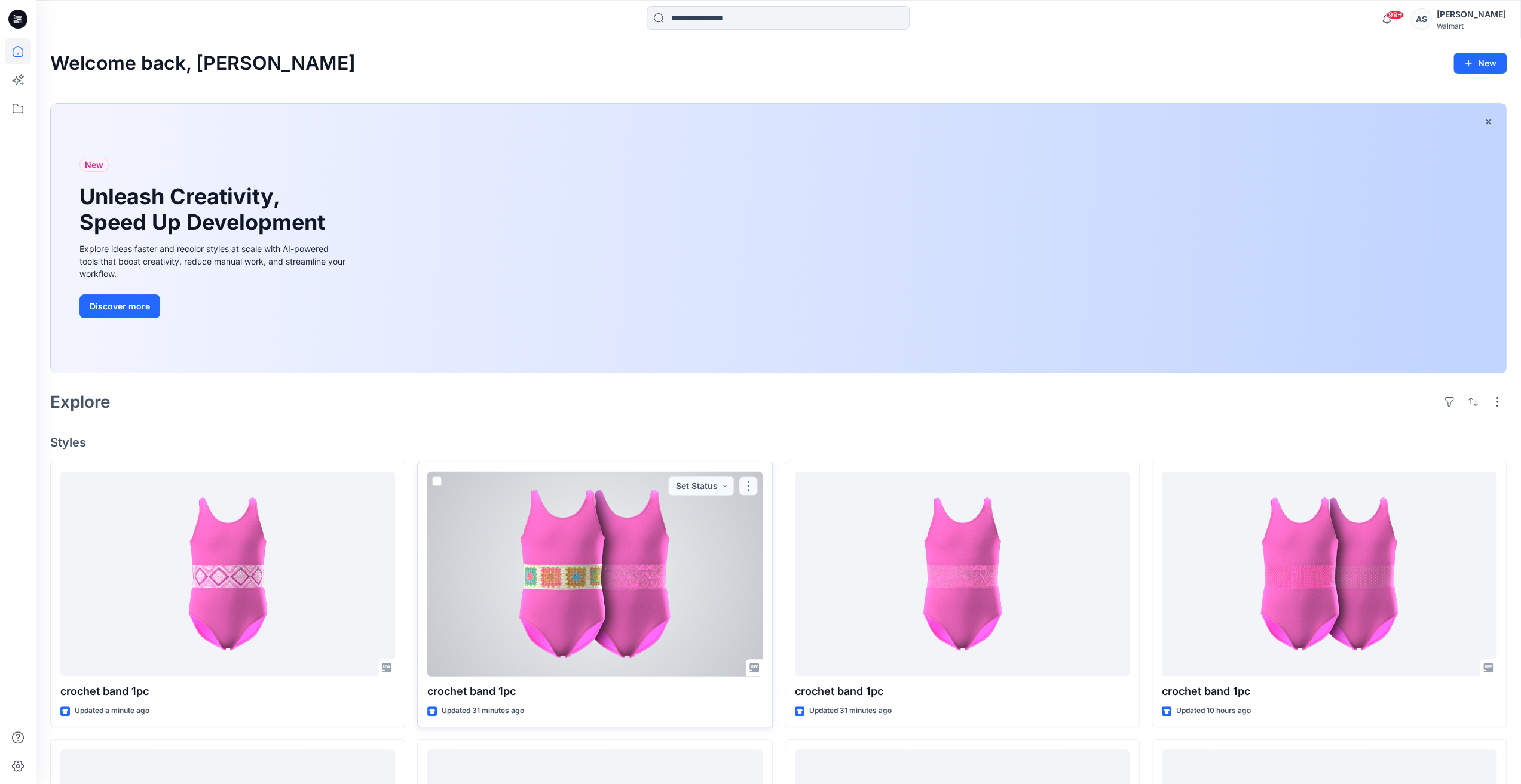
click at [751, 481] on button "button" at bounding box center [748, 486] width 19 height 19
click at [803, 510] on button "Edit" at bounding box center [805, 514] width 129 height 22
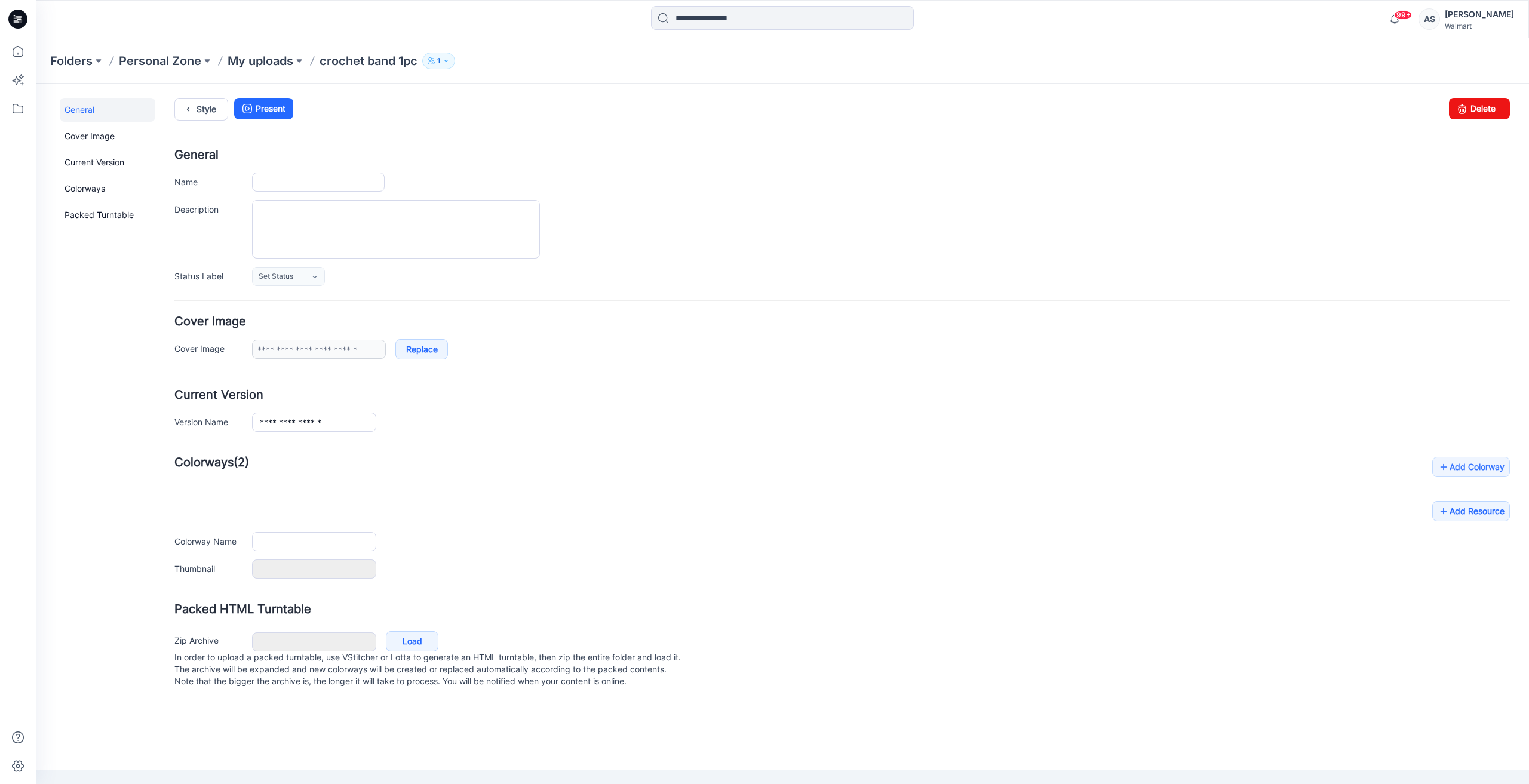
type input "**********"
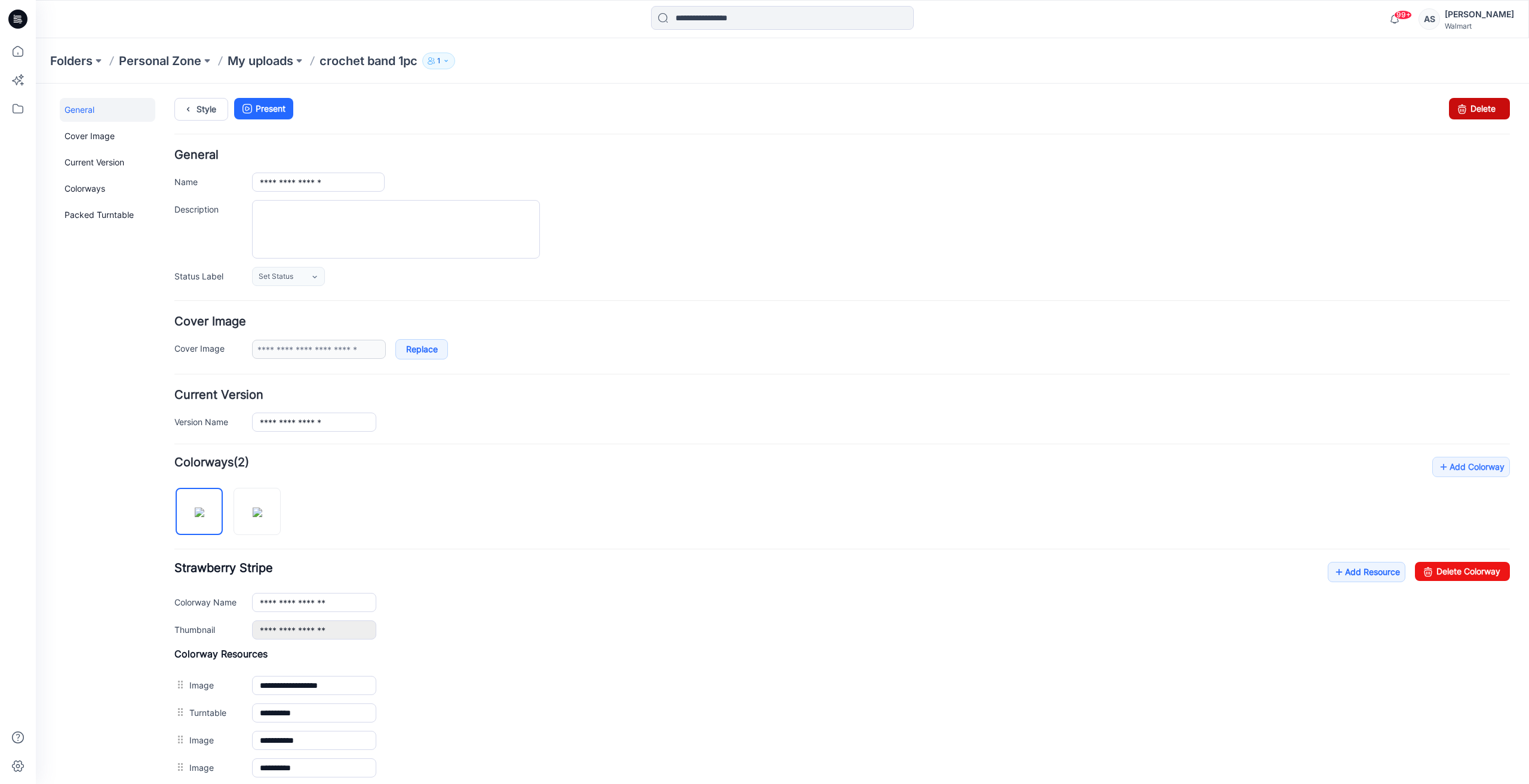
click at [1488, 112] on link "Delete" at bounding box center [1480, 109] width 61 height 22
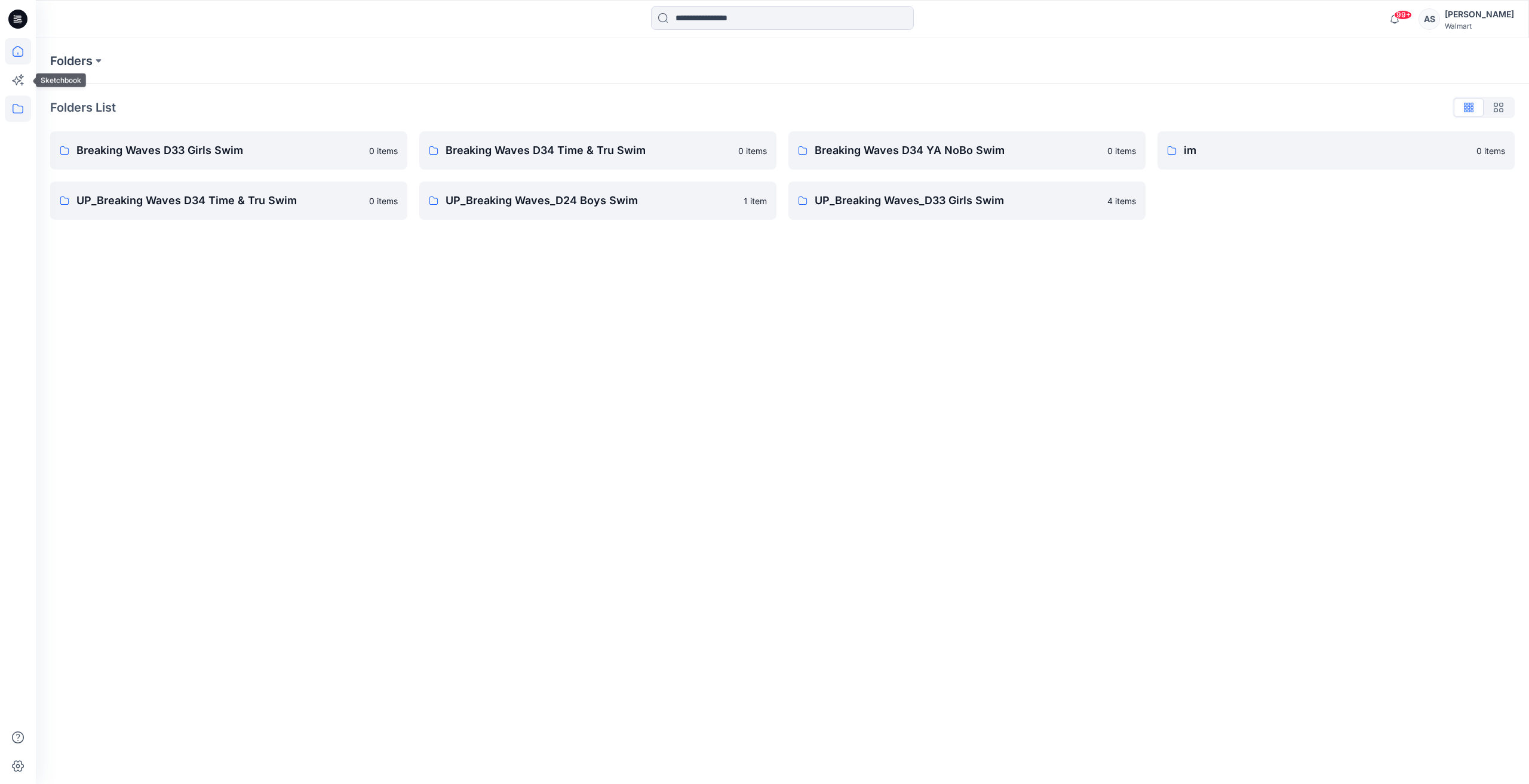
click at [7, 58] on icon at bounding box center [18, 52] width 27 height 27
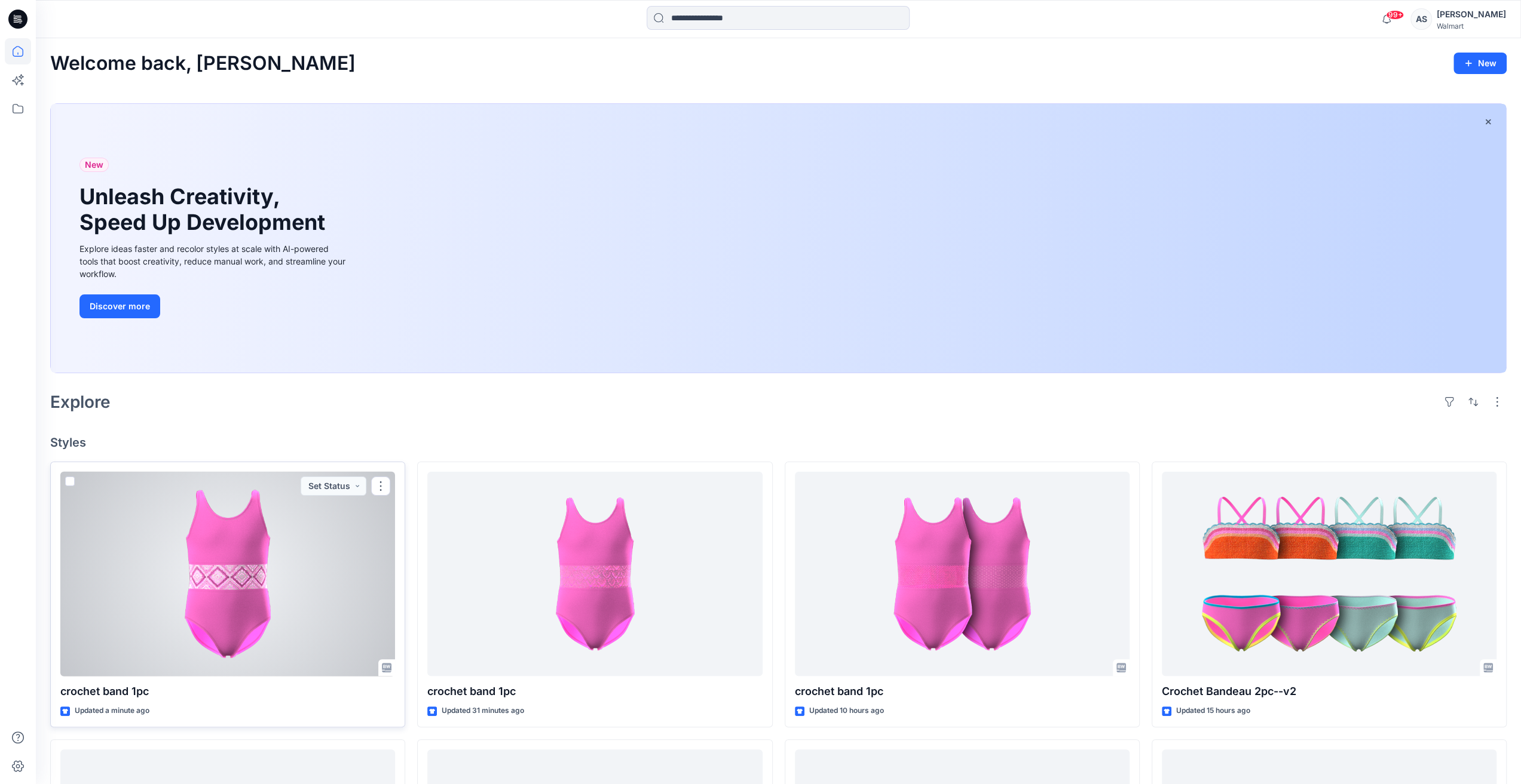
click at [289, 555] on div at bounding box center [228, 575] width 335 height 205
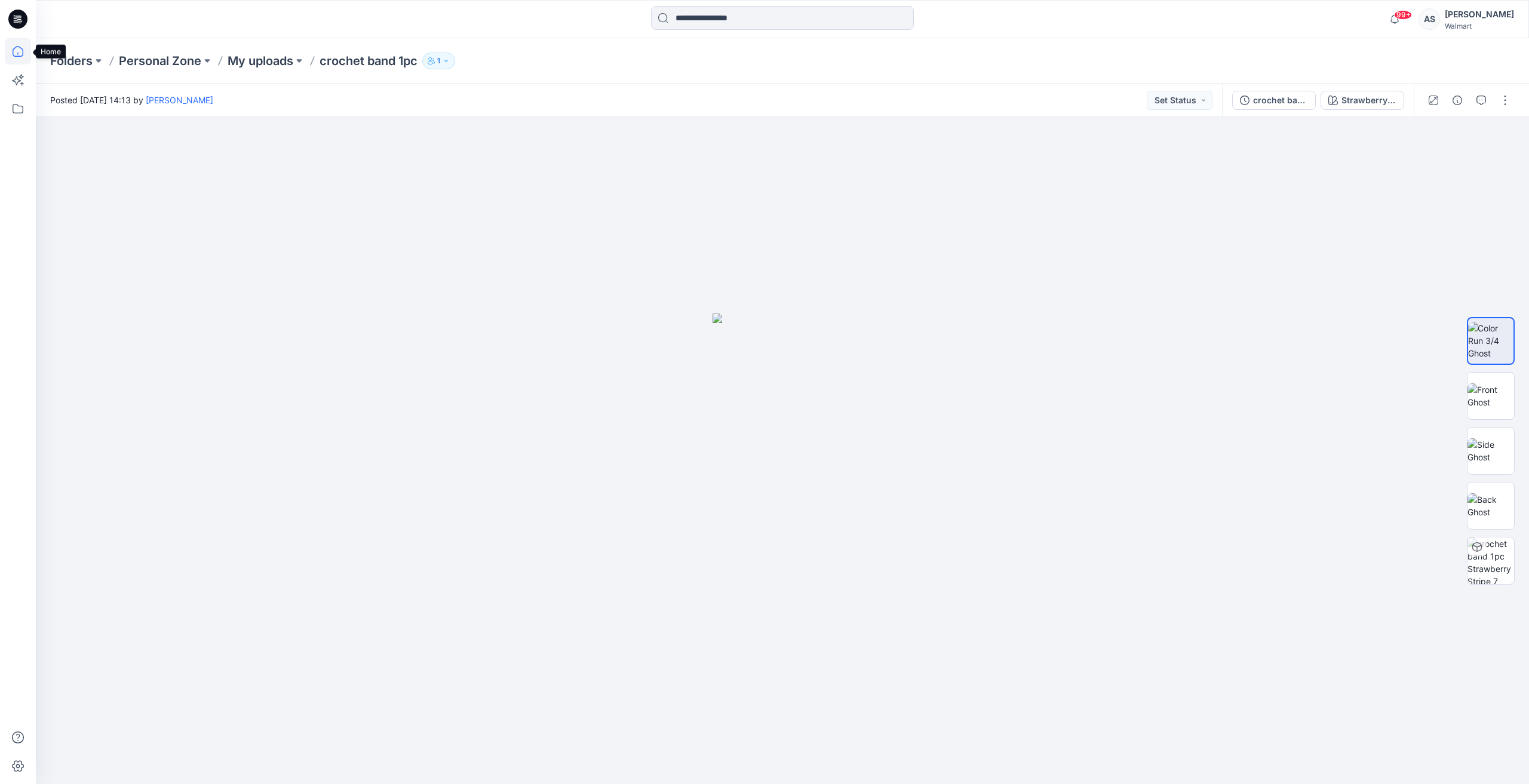
click at [14, 48] on icon at bounding box center [18, 52] width 27 height 27
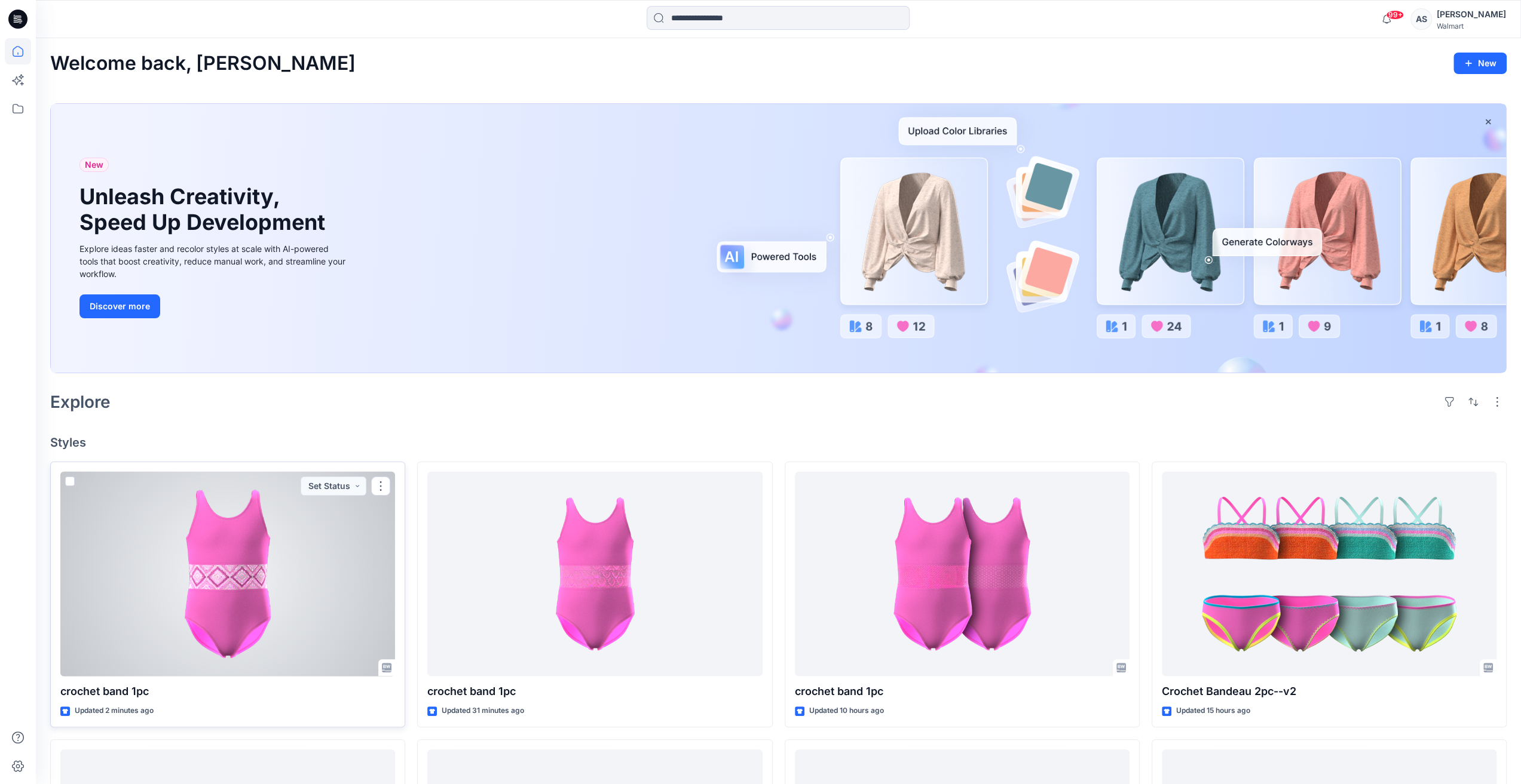
drag, startPoint x: 290, startPoint y: 562, endPoint x: 300, endPoint y: 560, distance: 10.2
click at [290, 562] on div at bounding box center [228, 575] width 335 height 205
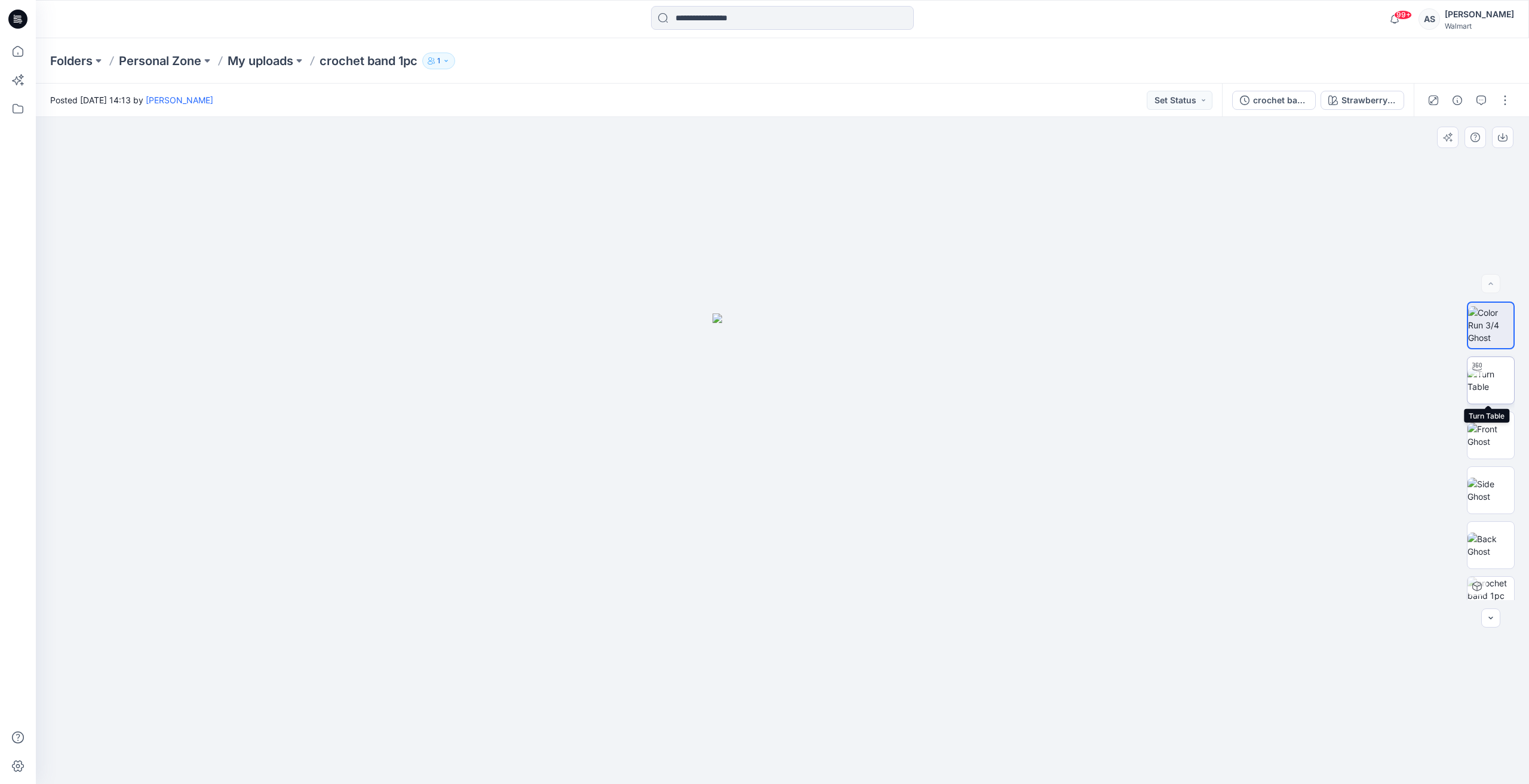
click at [1484, 384] on img at bounding box center [1491, 381] width 47 height 25
drag, startPoint x: 887, startPoint y: 571, endPoint x: 883, endPoint y: 521, distance: 50.2
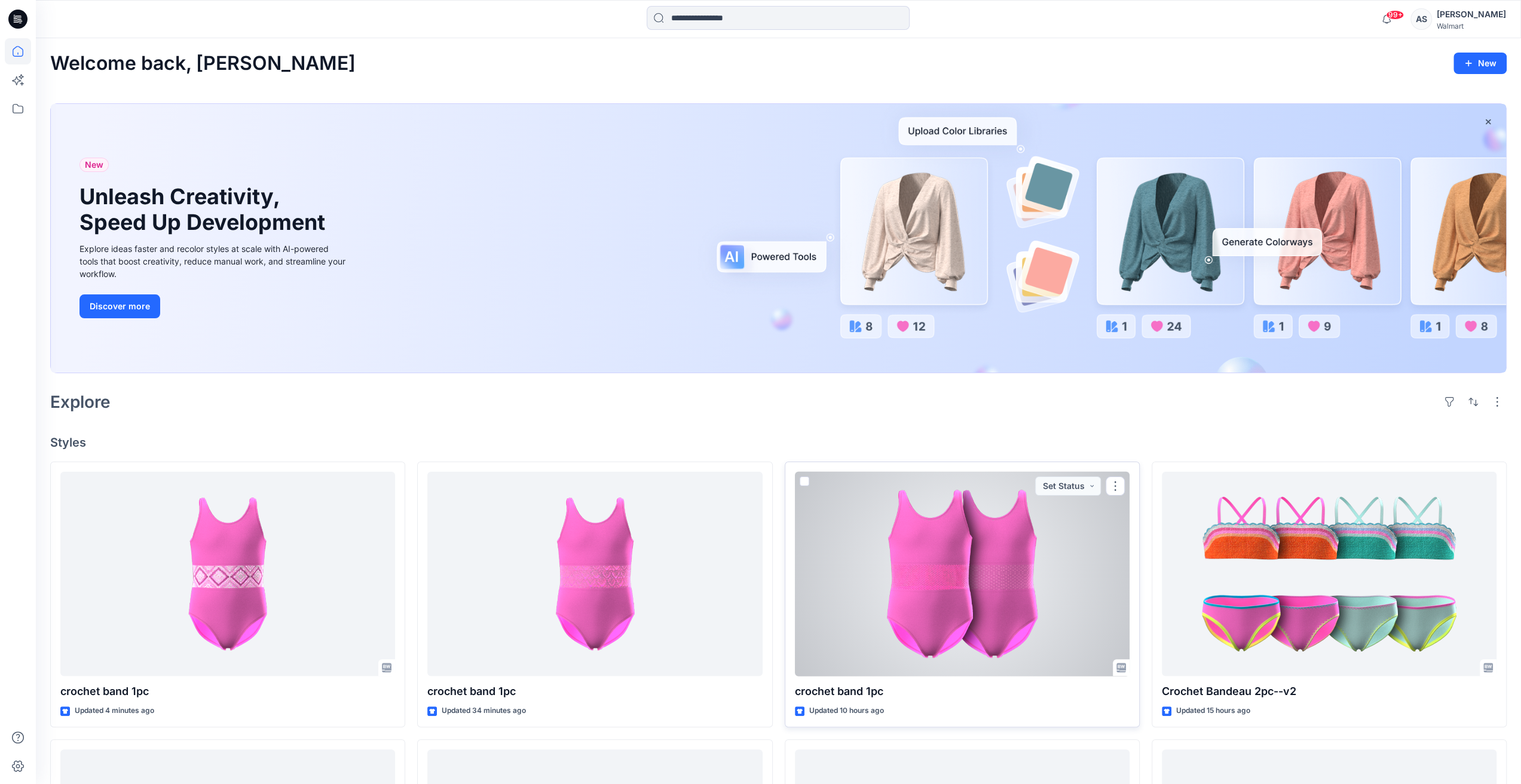
click at [1015, 584] on div at bounding box center [962, 575] width 335 height 205
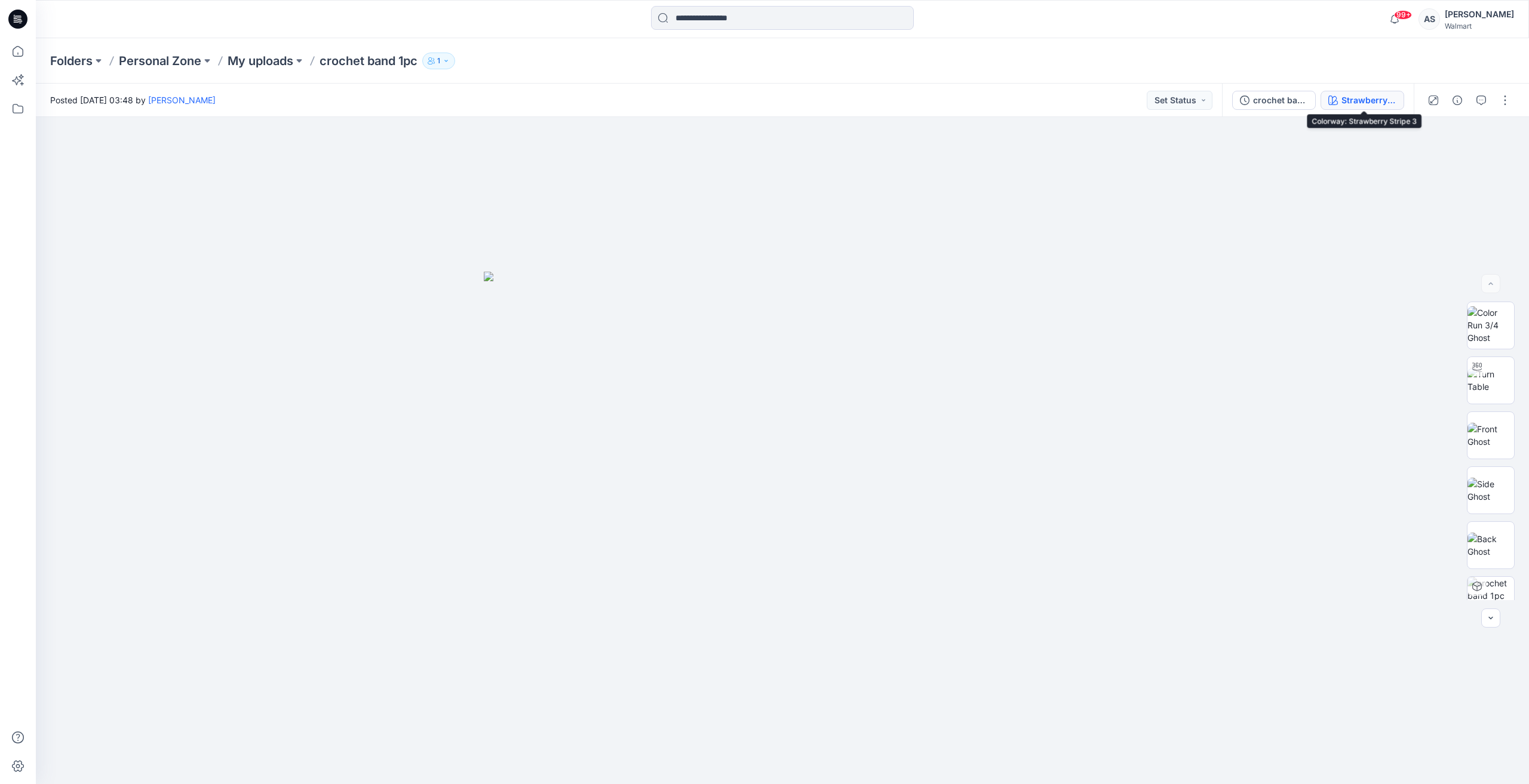
click at [1345, 102] on div "Strawberry Stripe 3" at bounding box center [1369, 100] width 55 height 13
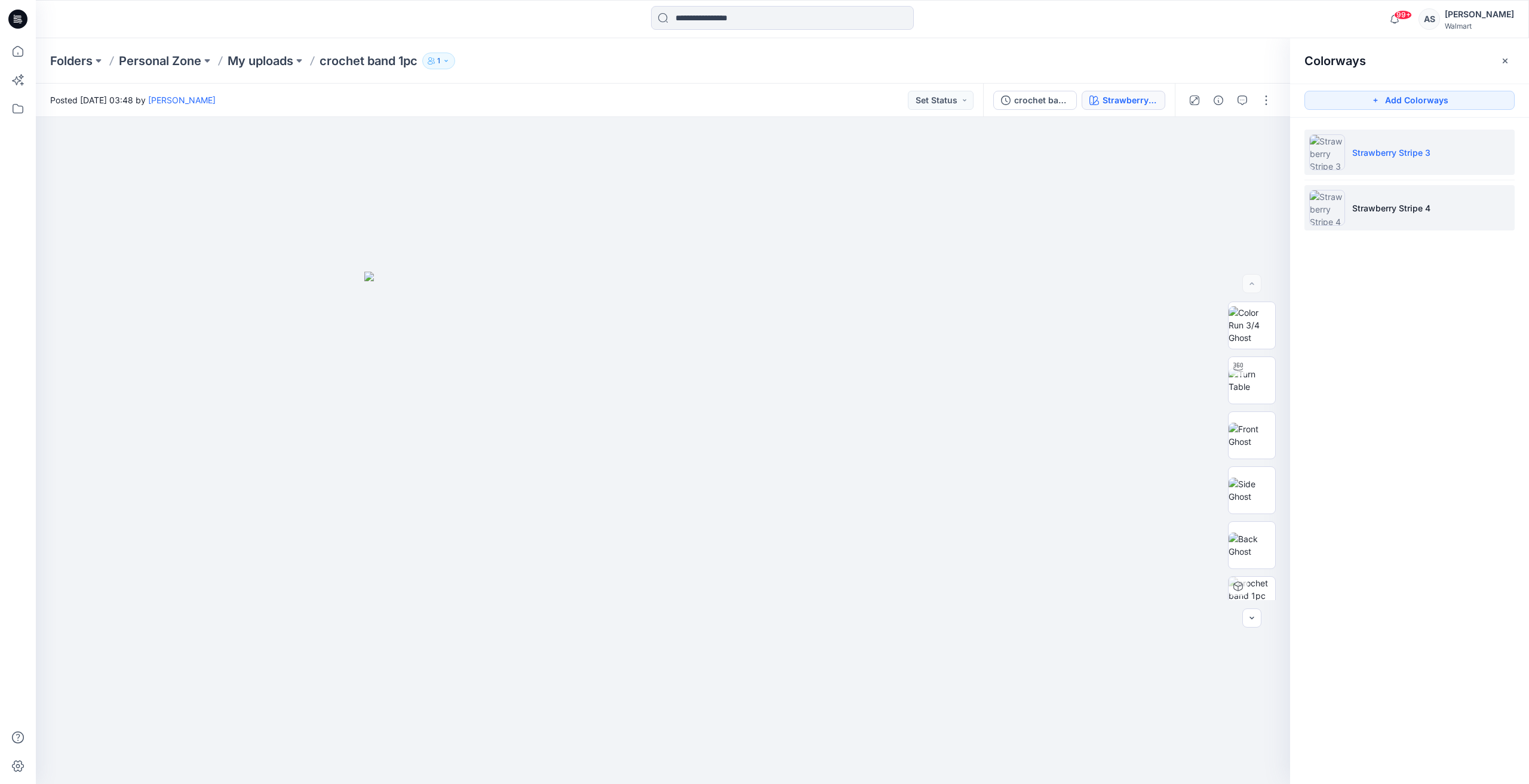
click at [1398, 214] on li "Strawberry Stripe 4" at bounding box center [1409, 208] width 210 height 45
click at [1259, 393] on img at bounding box center [1252, 381] width 47 height 25
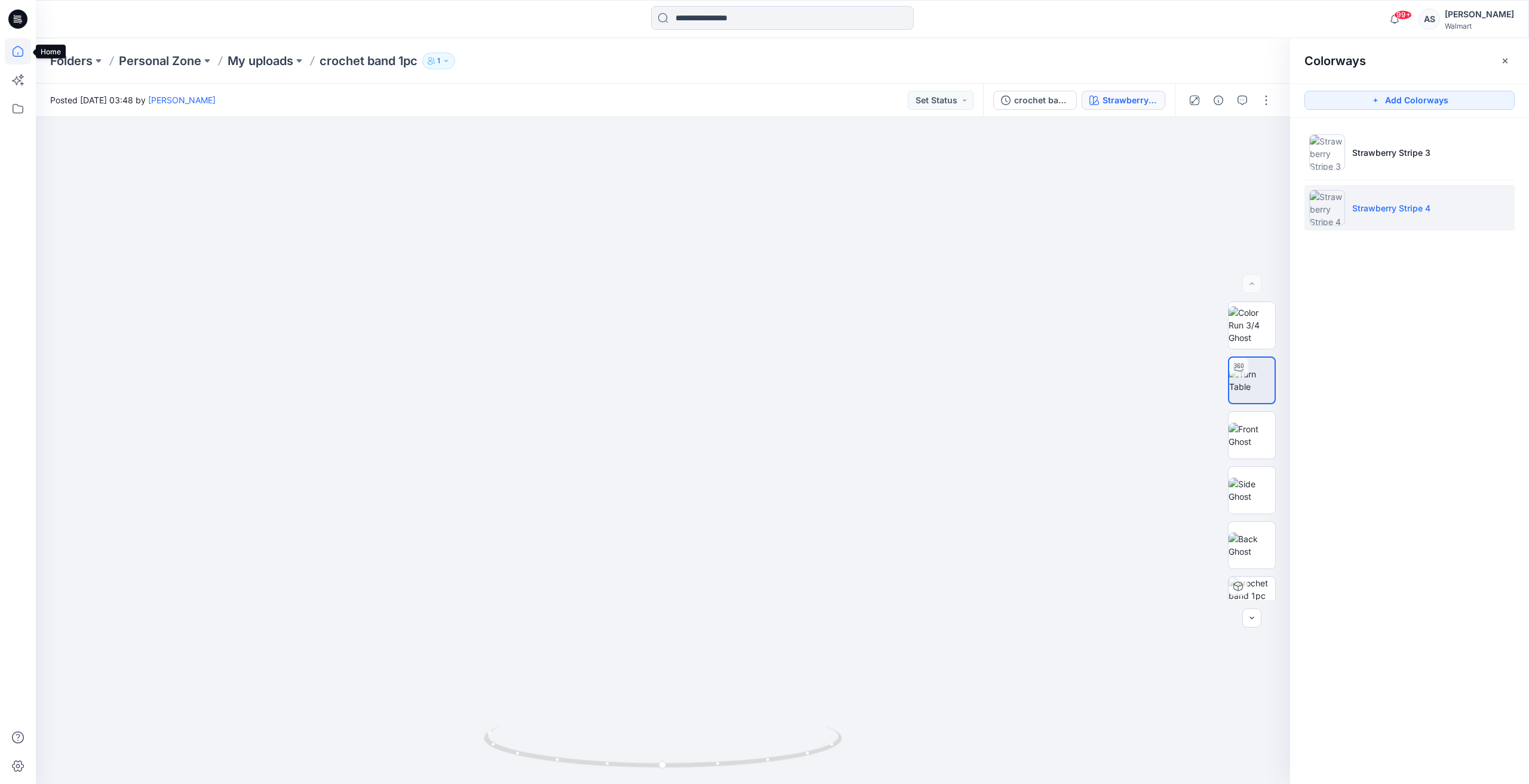
click at [12, 54] on icon at bounding box center [18, 52] width 27 height 27
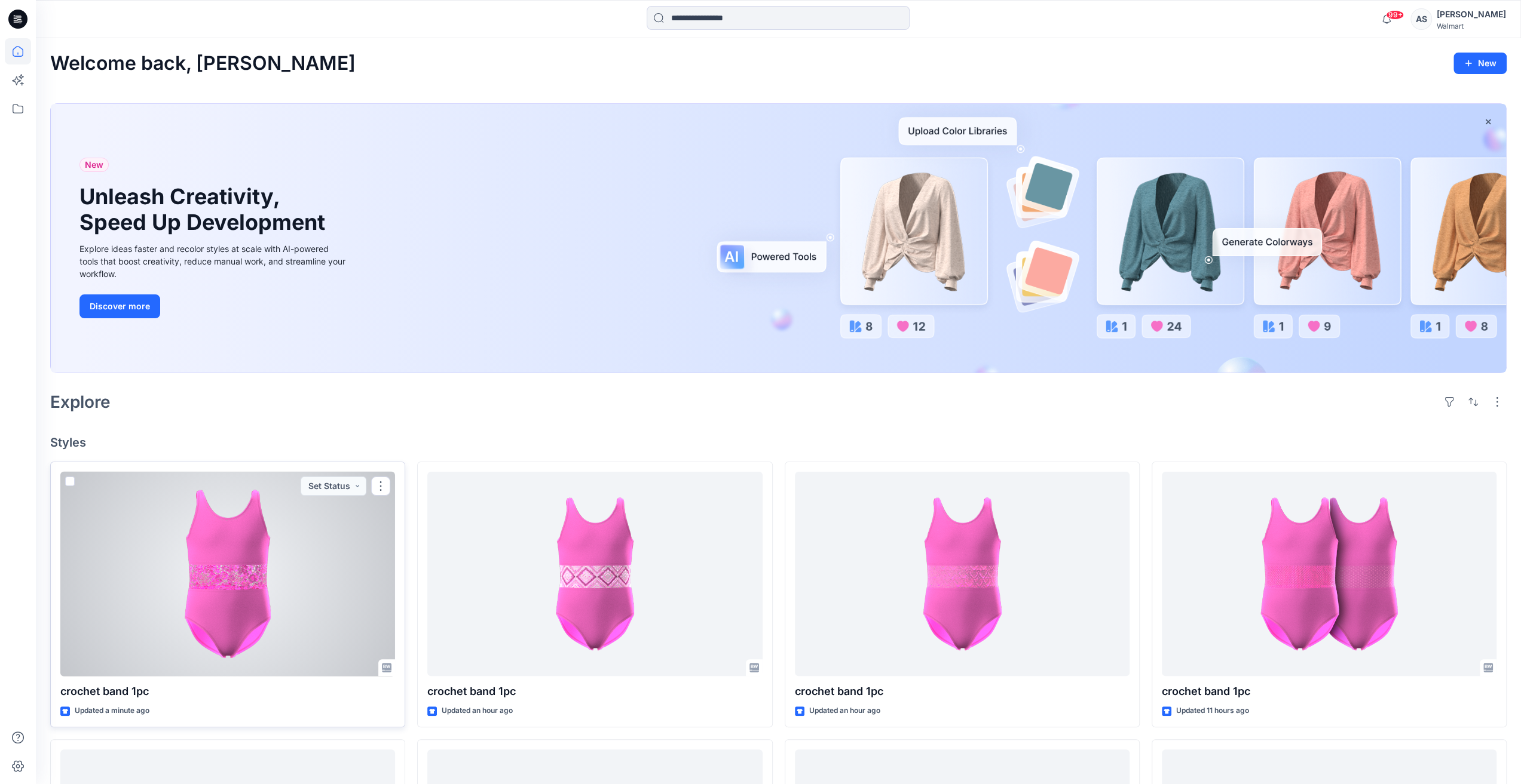
click at [249, 567] on div at bounding box center [228, 575] width 335 height 205
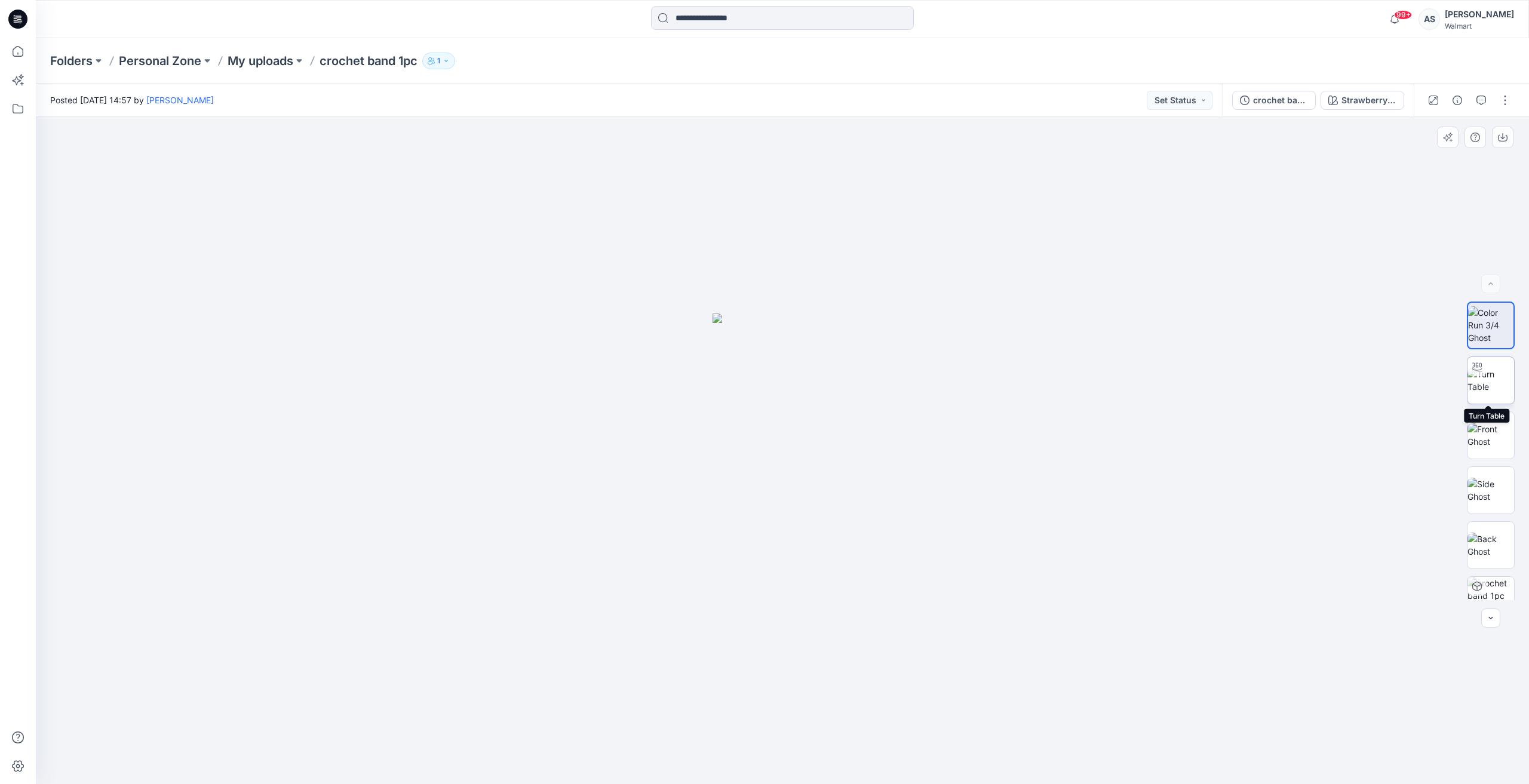
click at [1509, 378] on img at bounding box center [1491, 381] width 47 height 25
